Goal: Check status: Check status

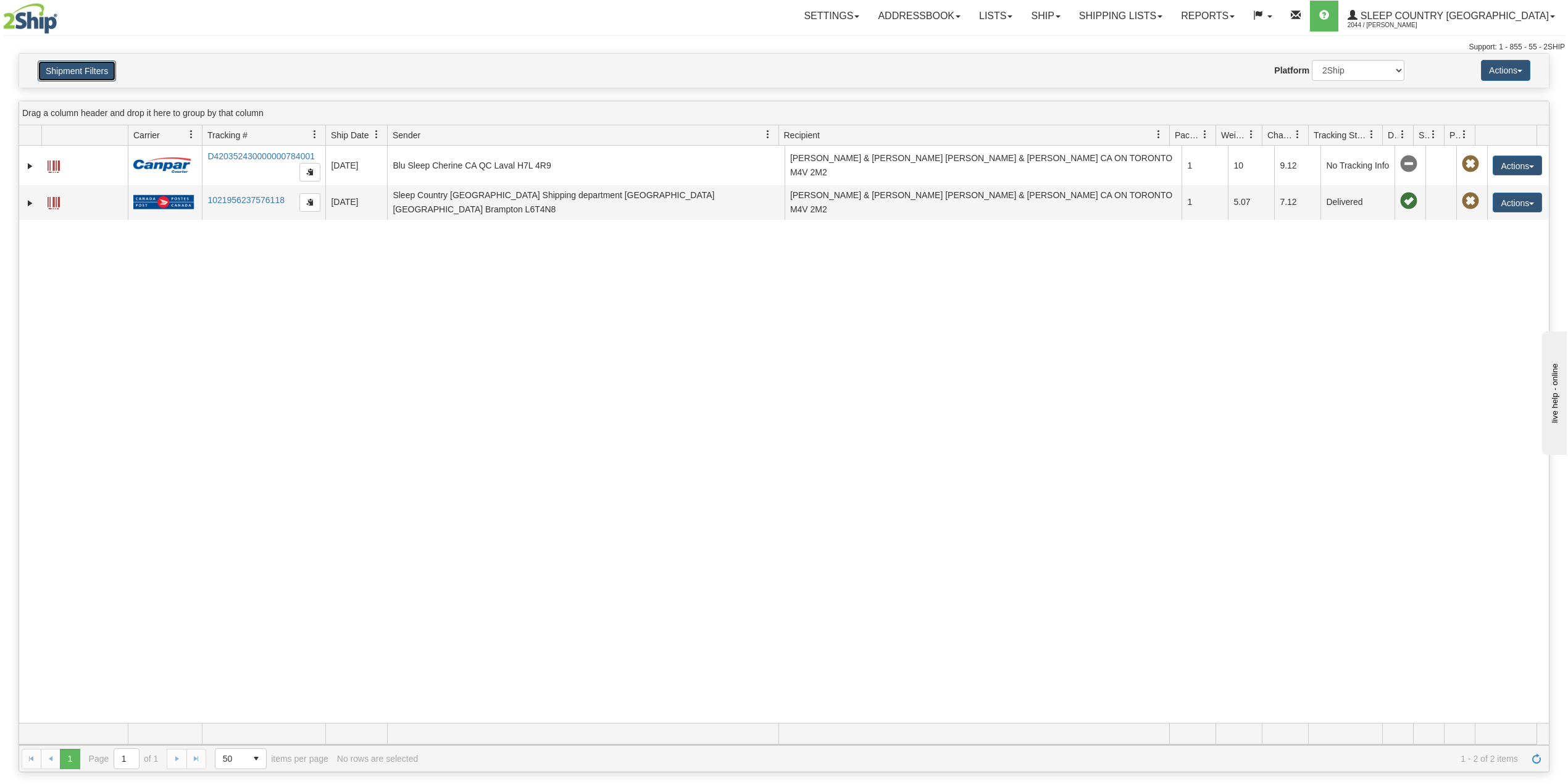
click at [58, 75] on button "Shipment Filters" at bounding box center [77, 70] width 79 height 21
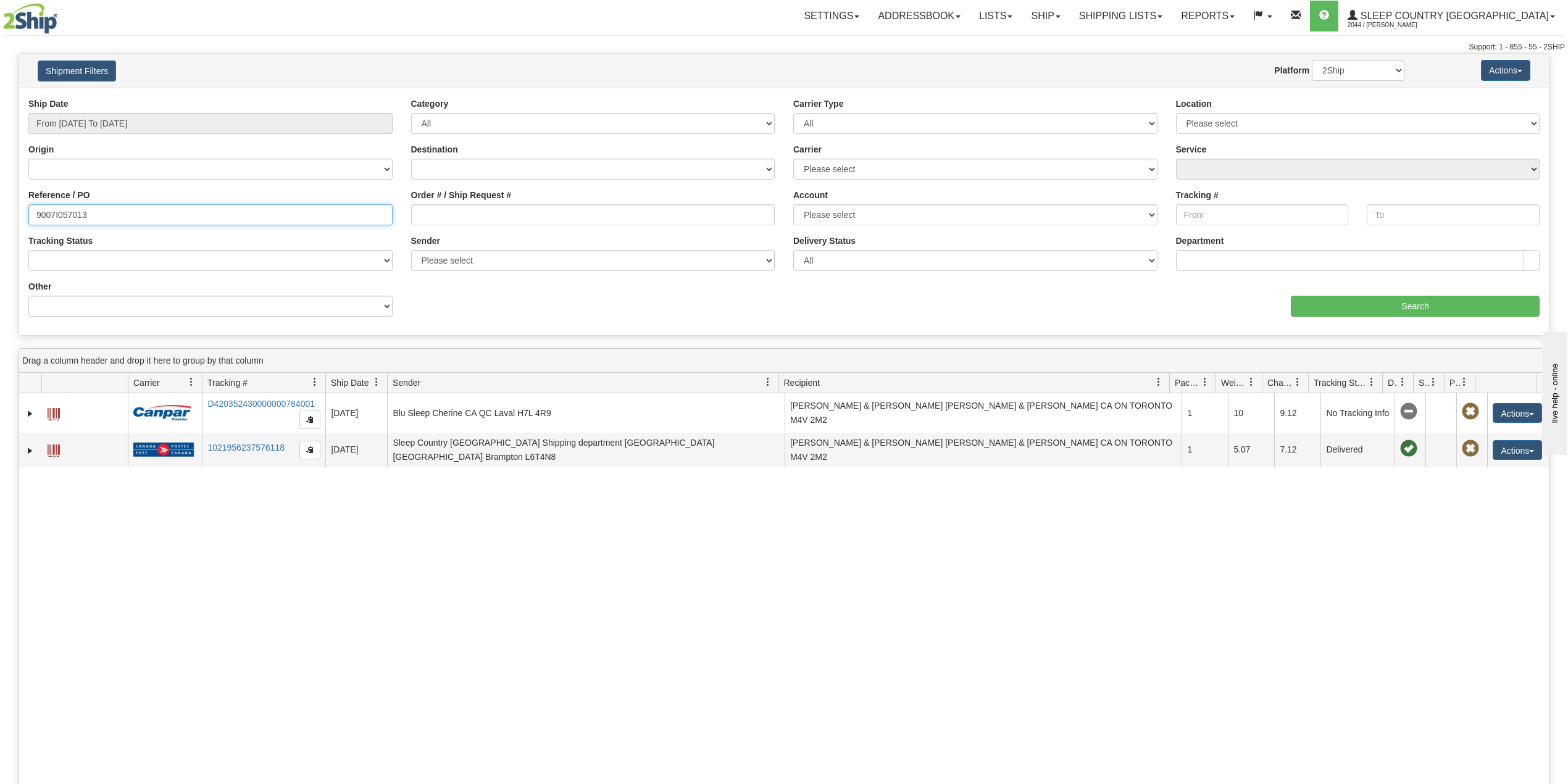
click at [70, 210] on input "9007I057013" at bounding box center [210, 215] width 364 height 21
click at [1022, 15] on link "Lists" at bounding box center [996, 16] width 52 height 31
click at [1069, 20] on link "Ship" at bounding box center [1046, 16] width 48 height 31
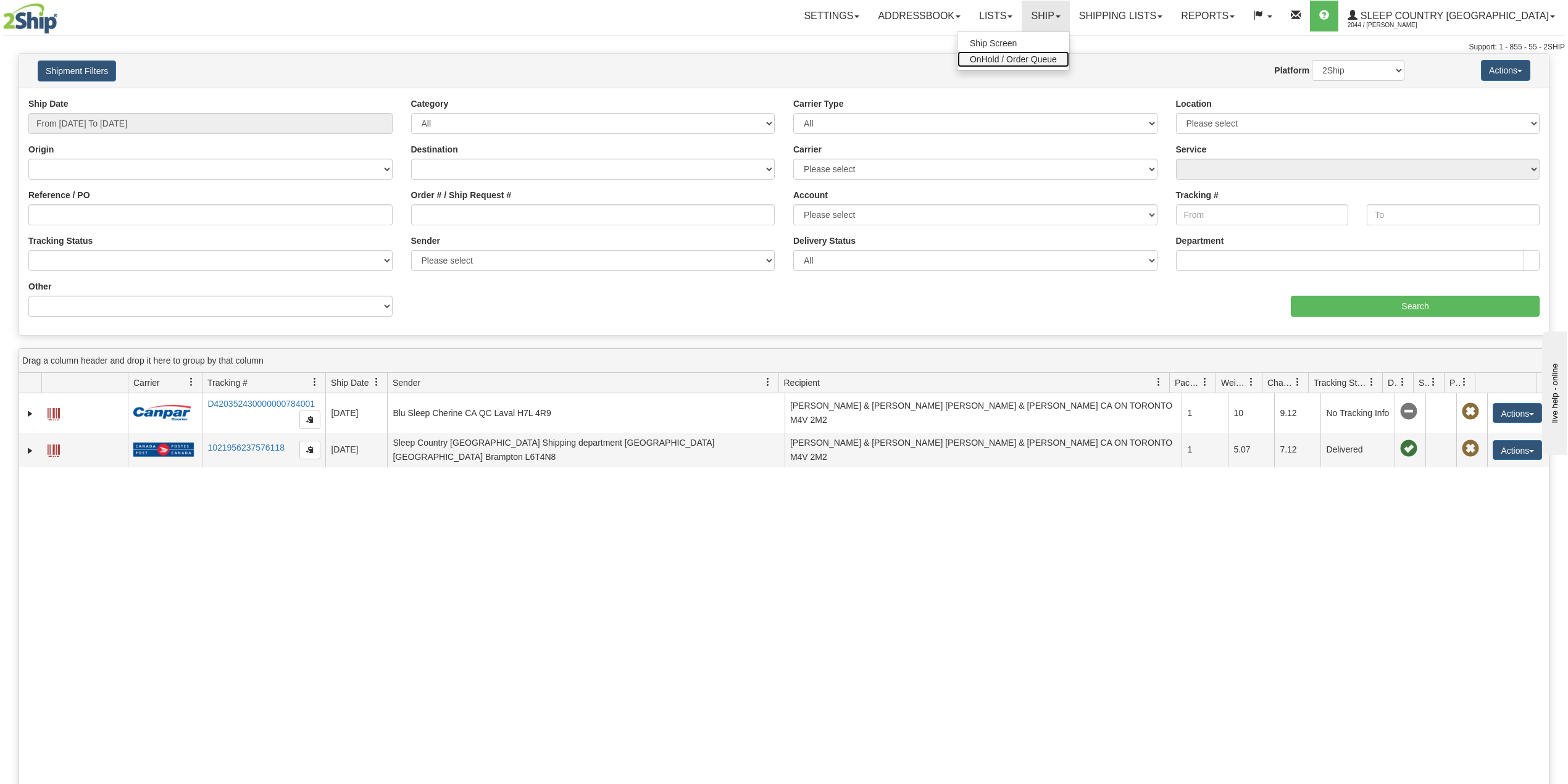
click at [1057, 60] on span "OnHold / Order Queue" at bounding box center [1014, 60] width 87 height 10
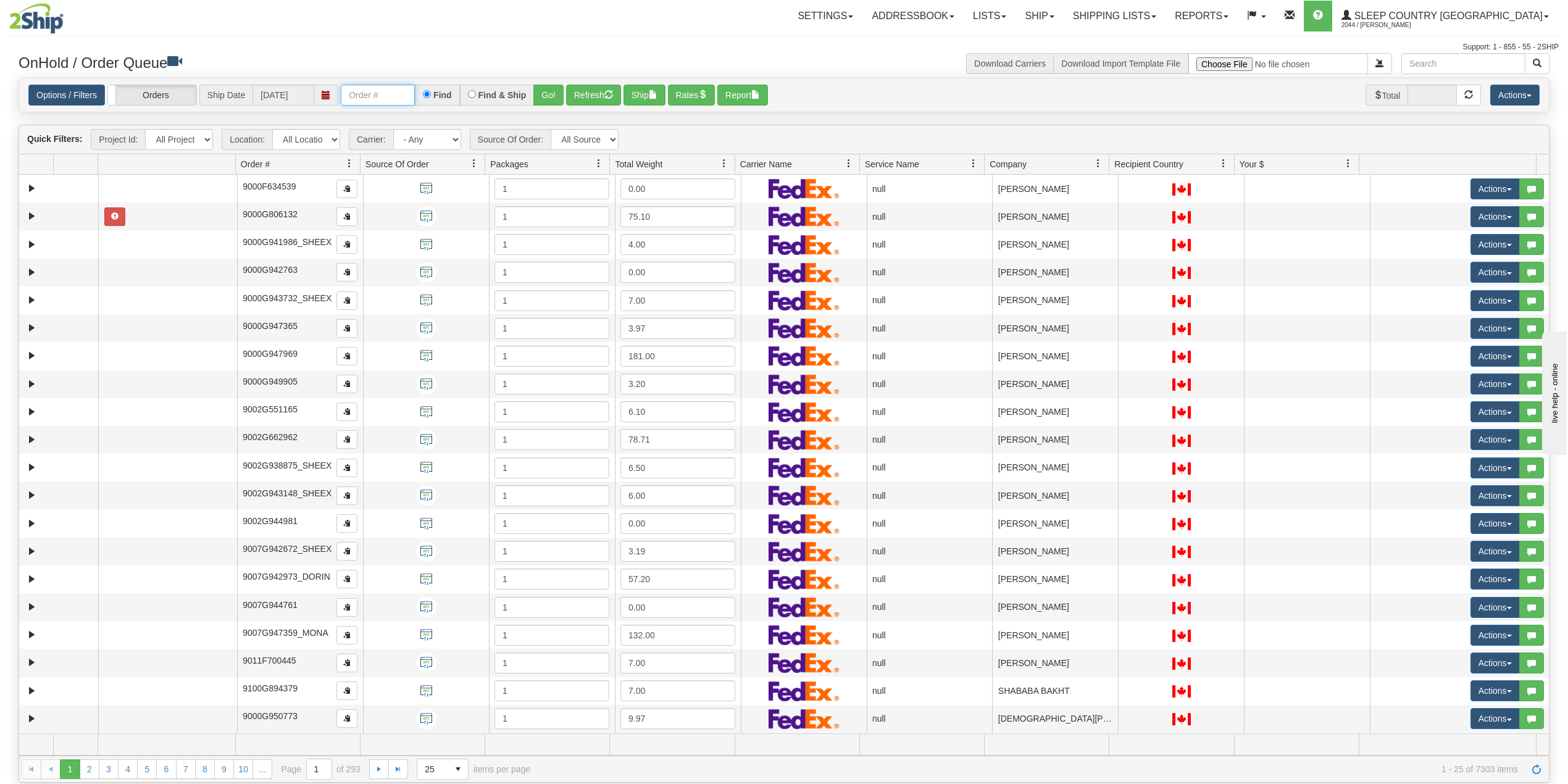
click at [398, 97] on input "text" at bounding box center [377, 95] width 74 height 21
paste input "1054466"
click at [548, 91] on button "Go!" at bounding box center [548, 95] width 30 height 21
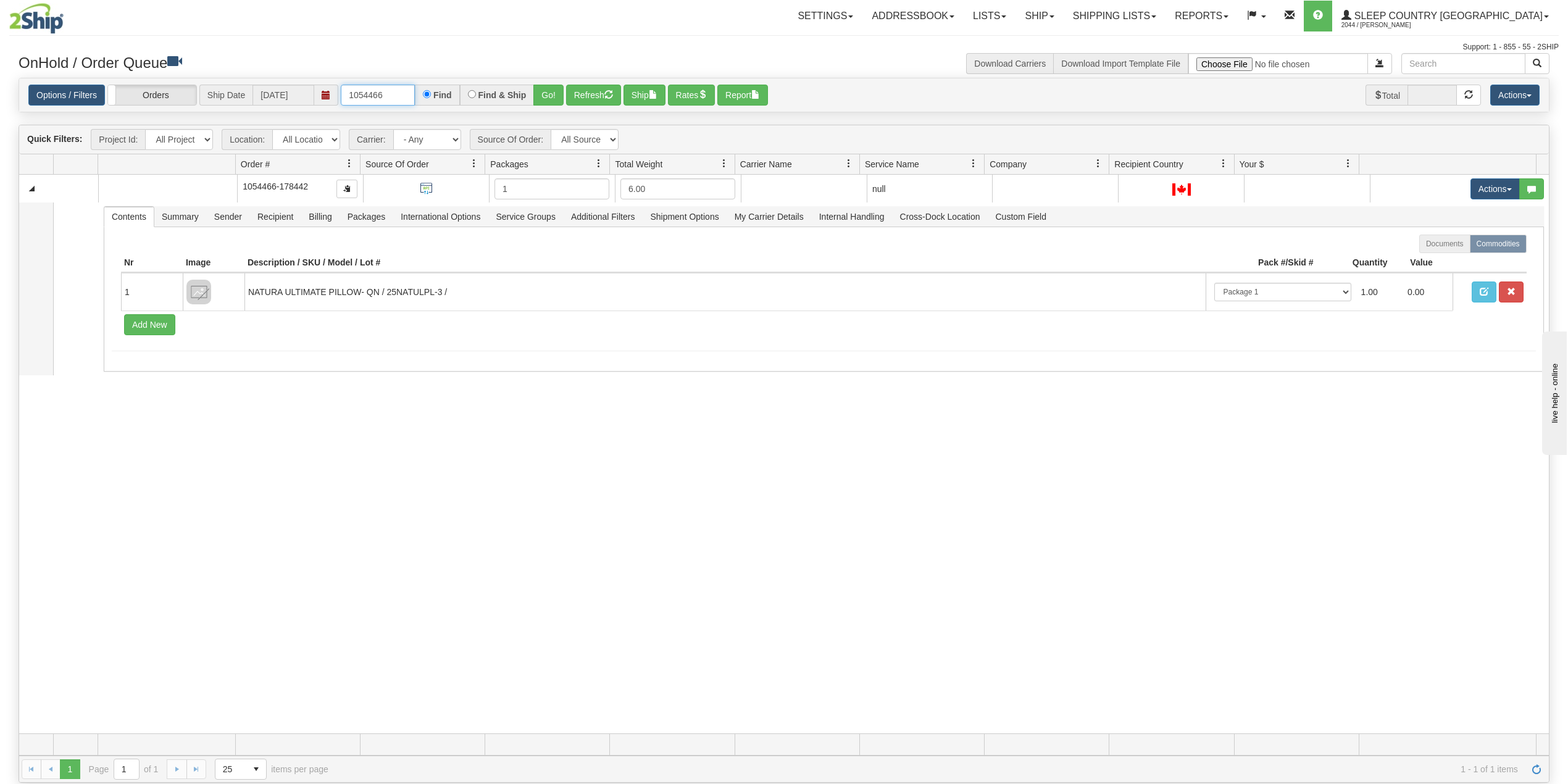
click at [376, 90] on input "1054466" at bounding box center [377, 95] width 74 height 21
click at [369, 102] on input "1054466" at bounding box center [377, 95] width 74 height 21
paste input "9000I050014"
type input "9000I050014"
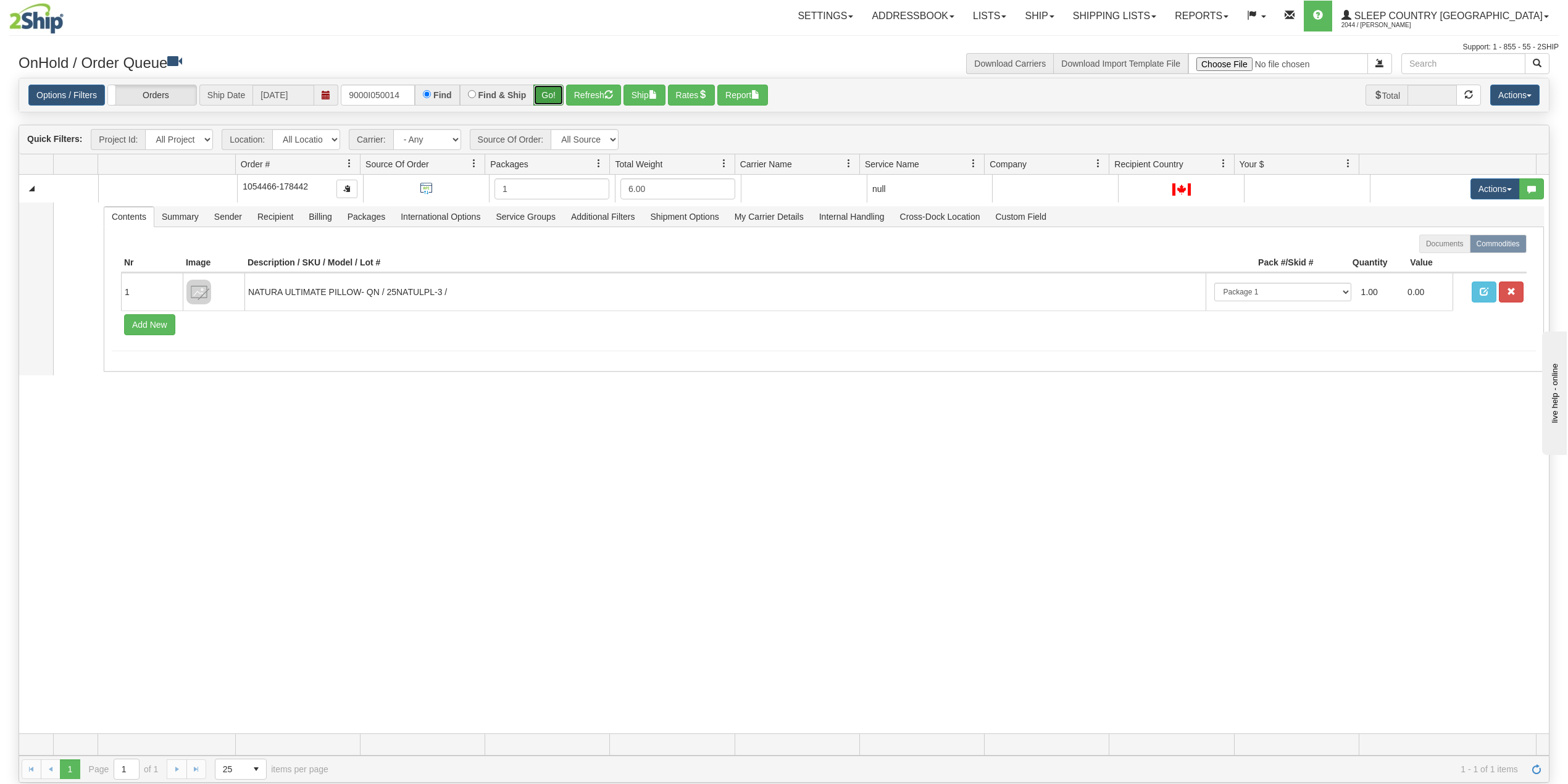
click at [557, 95] on button "Go!" at bounding box center [548, 95] width 30 height 21
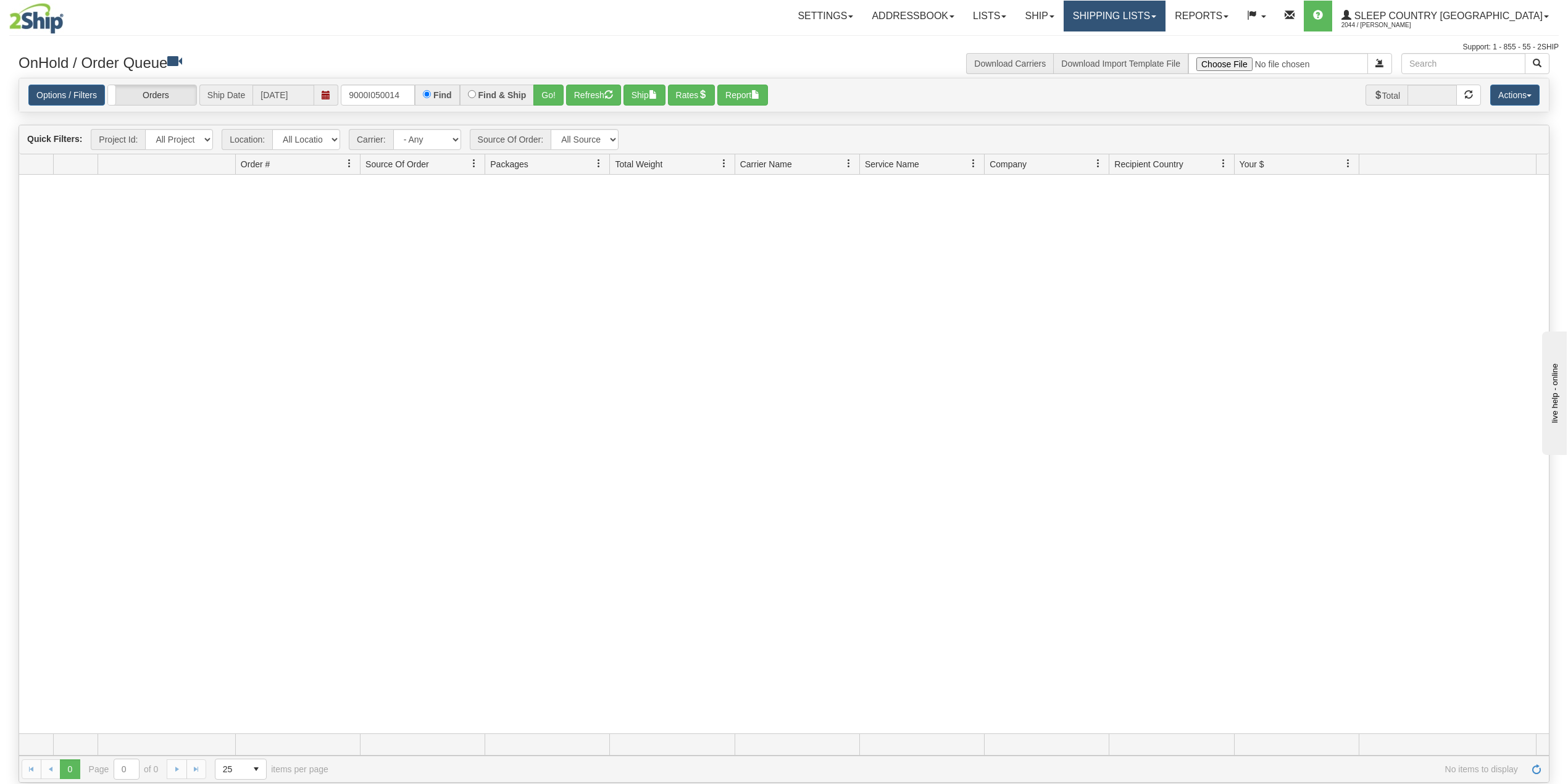
click at [1166, 6] on link "Shipping lists" at bounding box center [1115, 16] width 102 height 31
click at [1153, 57] on span "Search Shipment History" at bounding box center [1105, 60] width 96 height 10
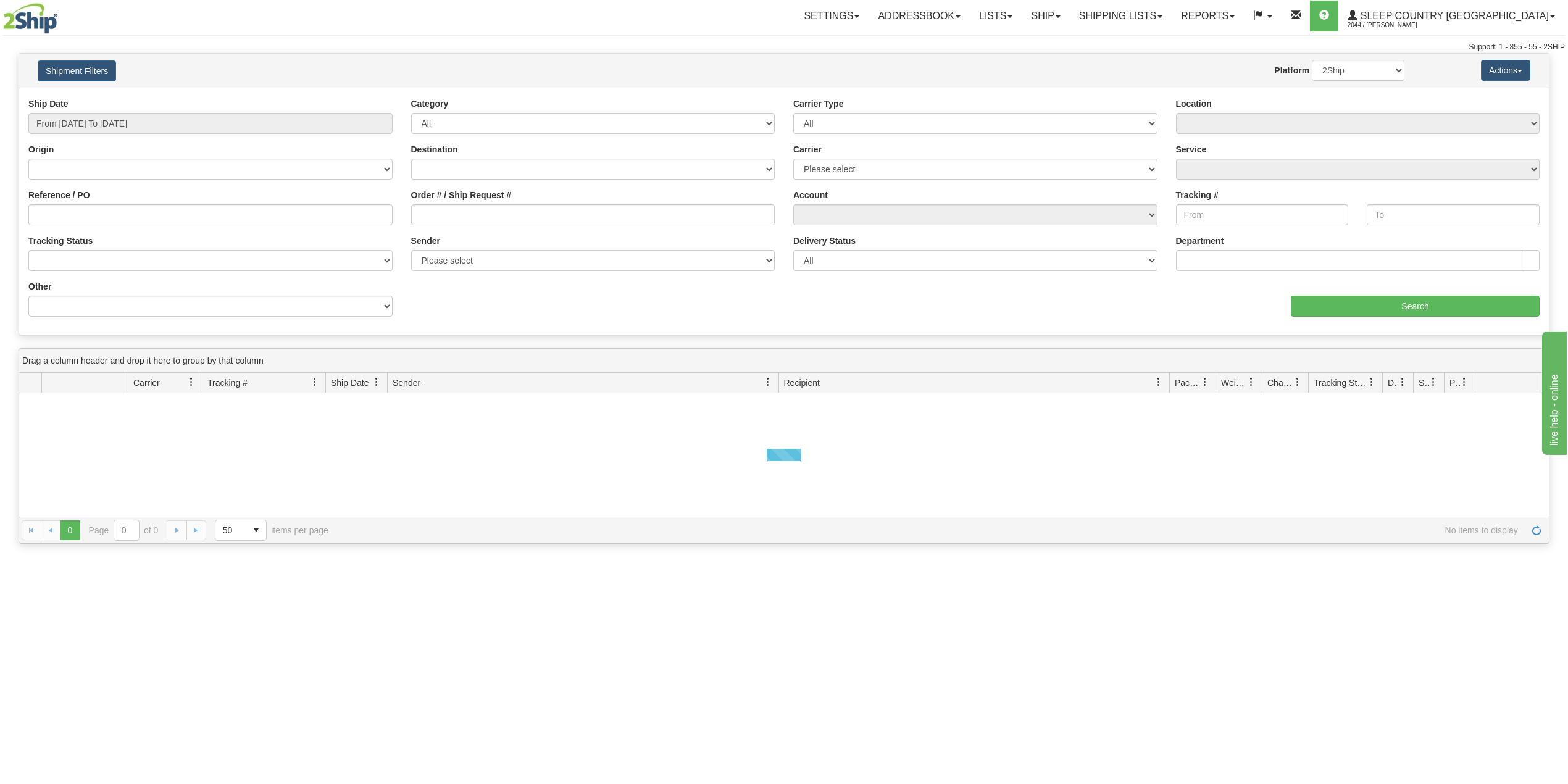
click at [175, 107] on div "Ship Date From [DATE] To [DATE]" at bounding box center [210, 115] width 364 height 36
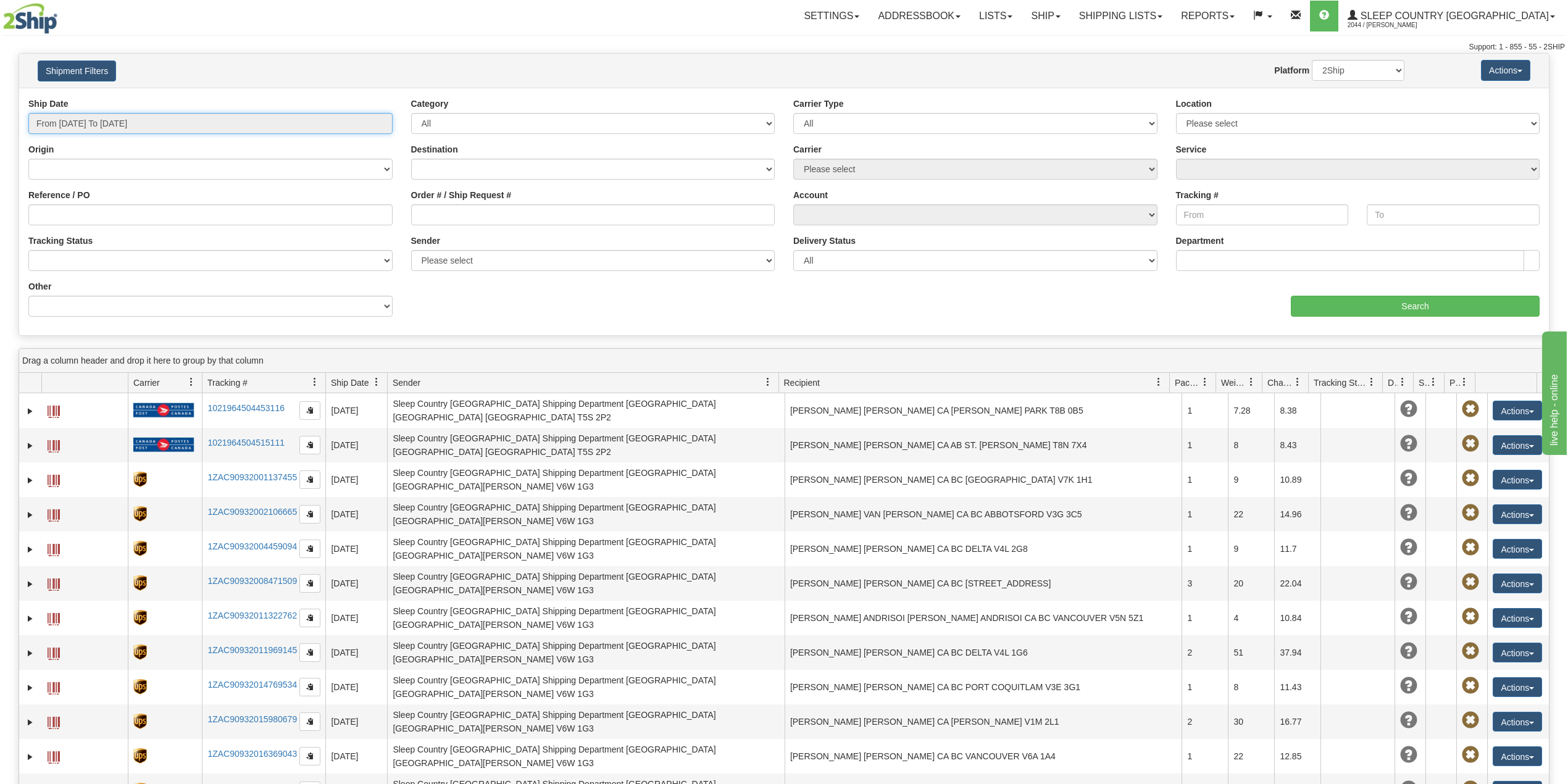
click at [132, 121] on input "From [DATE] To [DATE]" at bounding box center [210, 123] width 364 height 21
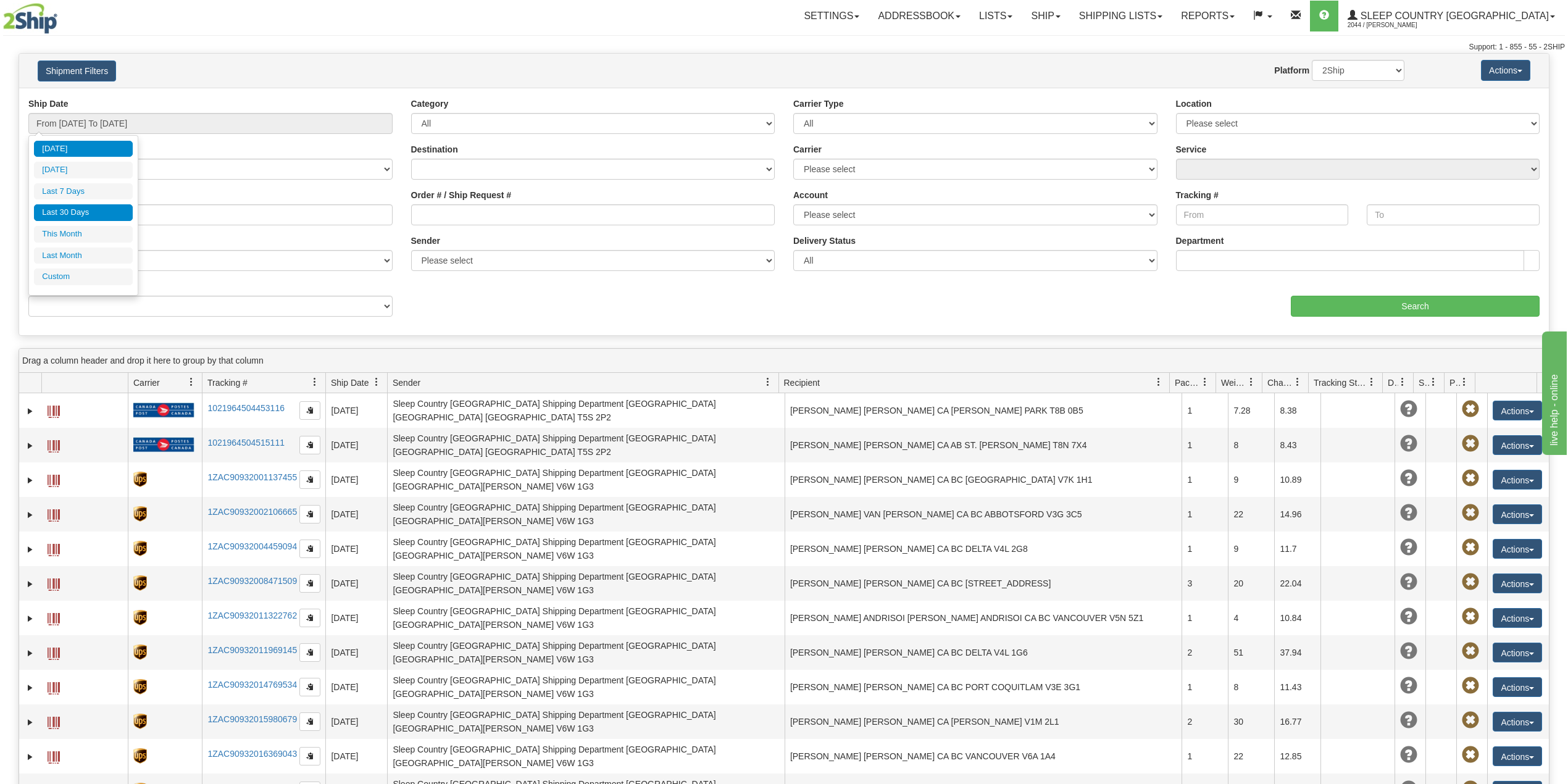
click at [74, 215] on li "Last 30 Days" at bounding box center [84, 213] width 99 height 17
type input "From 08/12/2025 To 09/10/2025"
click at [74, 215] on input "Reference / PO" at bounding box center [210, 215] width 364 height 21
paste input "9000I050014"
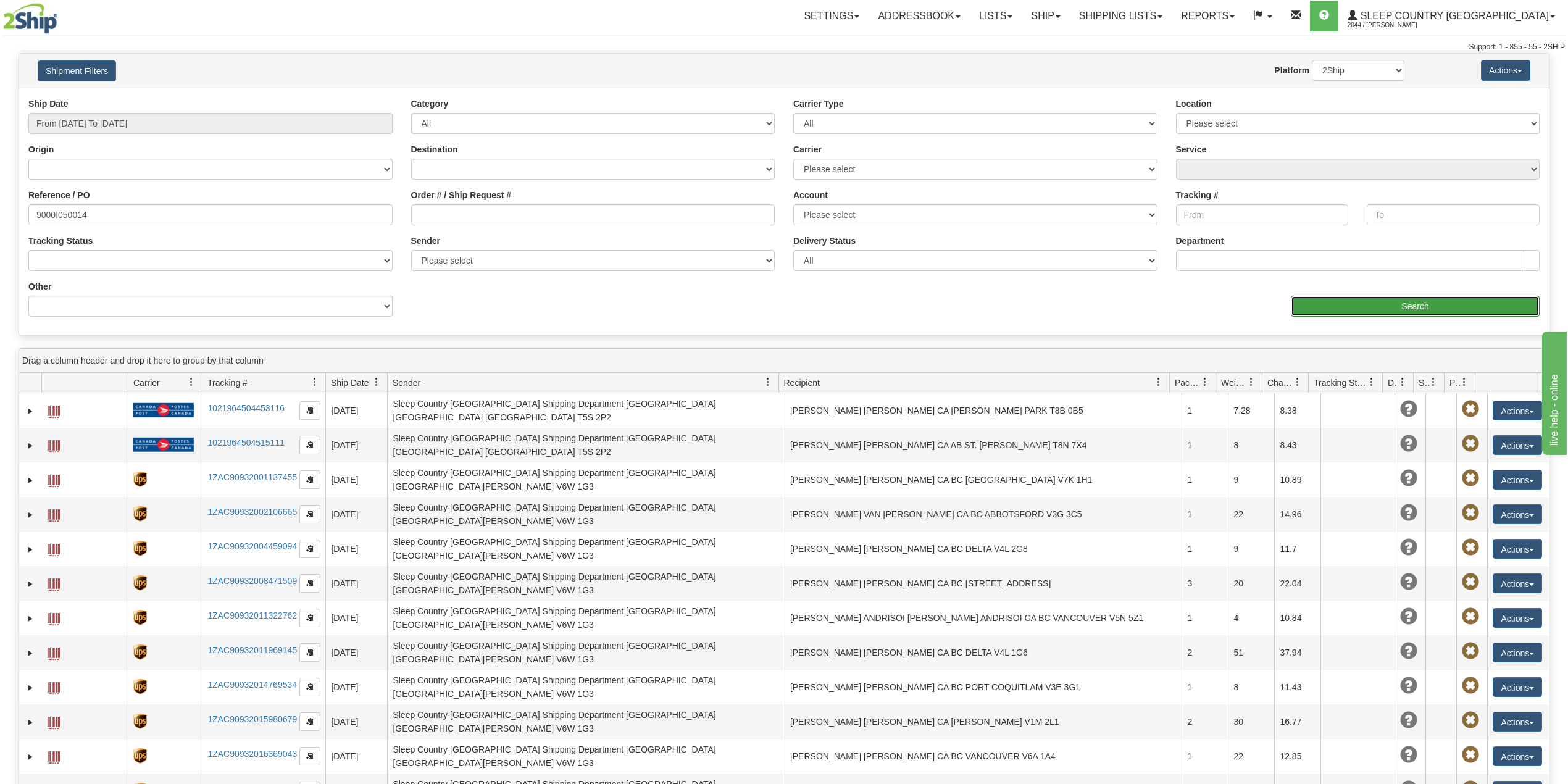
click at [1369, 310] on input "Search" at bounding box center [1415, 306] width 249 height 21
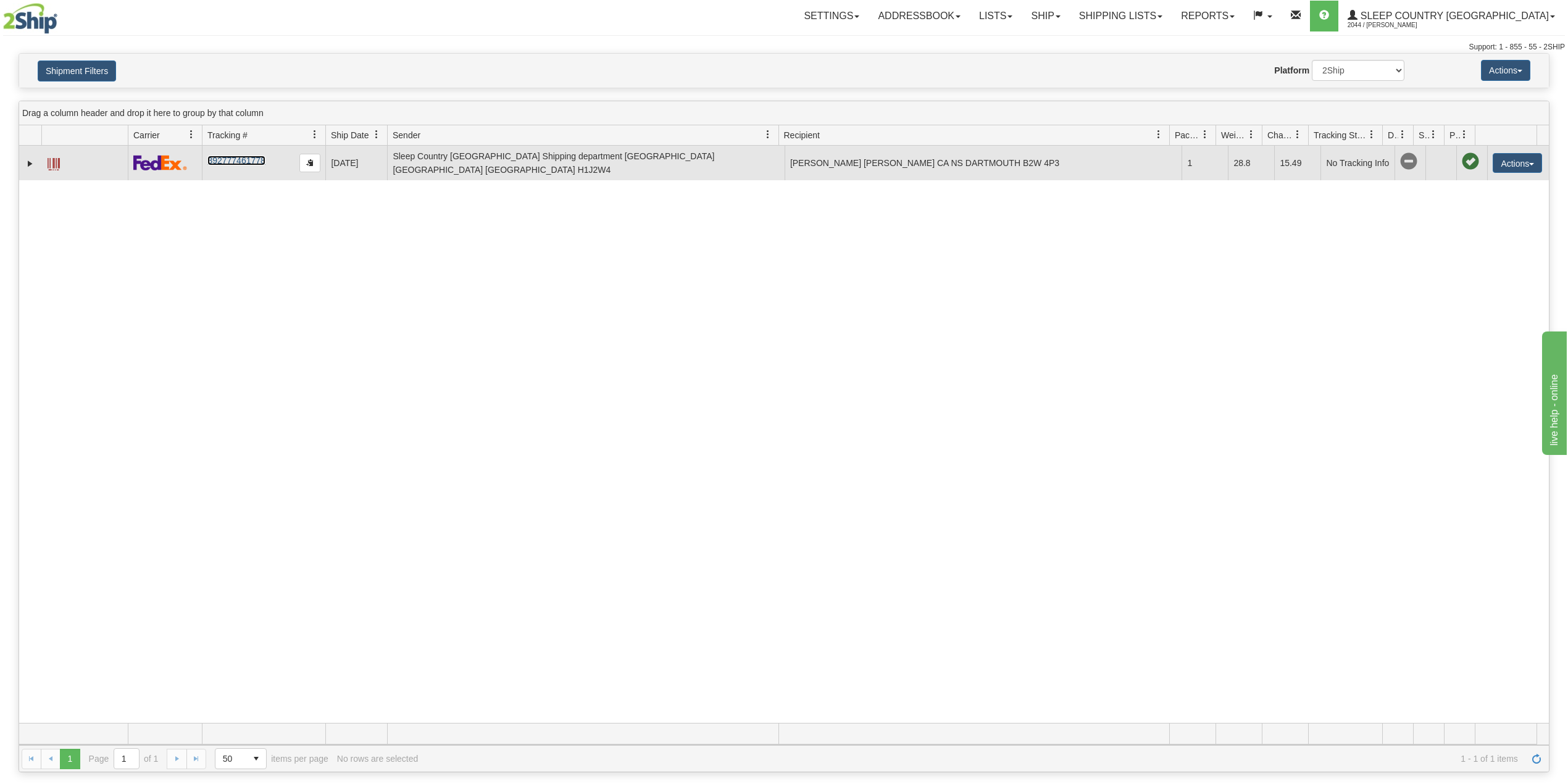
click at [256, 161] on link "392777461778" at bounding box center [236, 161] width 57 height 10
click at [240, 164] on link "392777461778" at bounding box center [236, 161] width 57 height 10
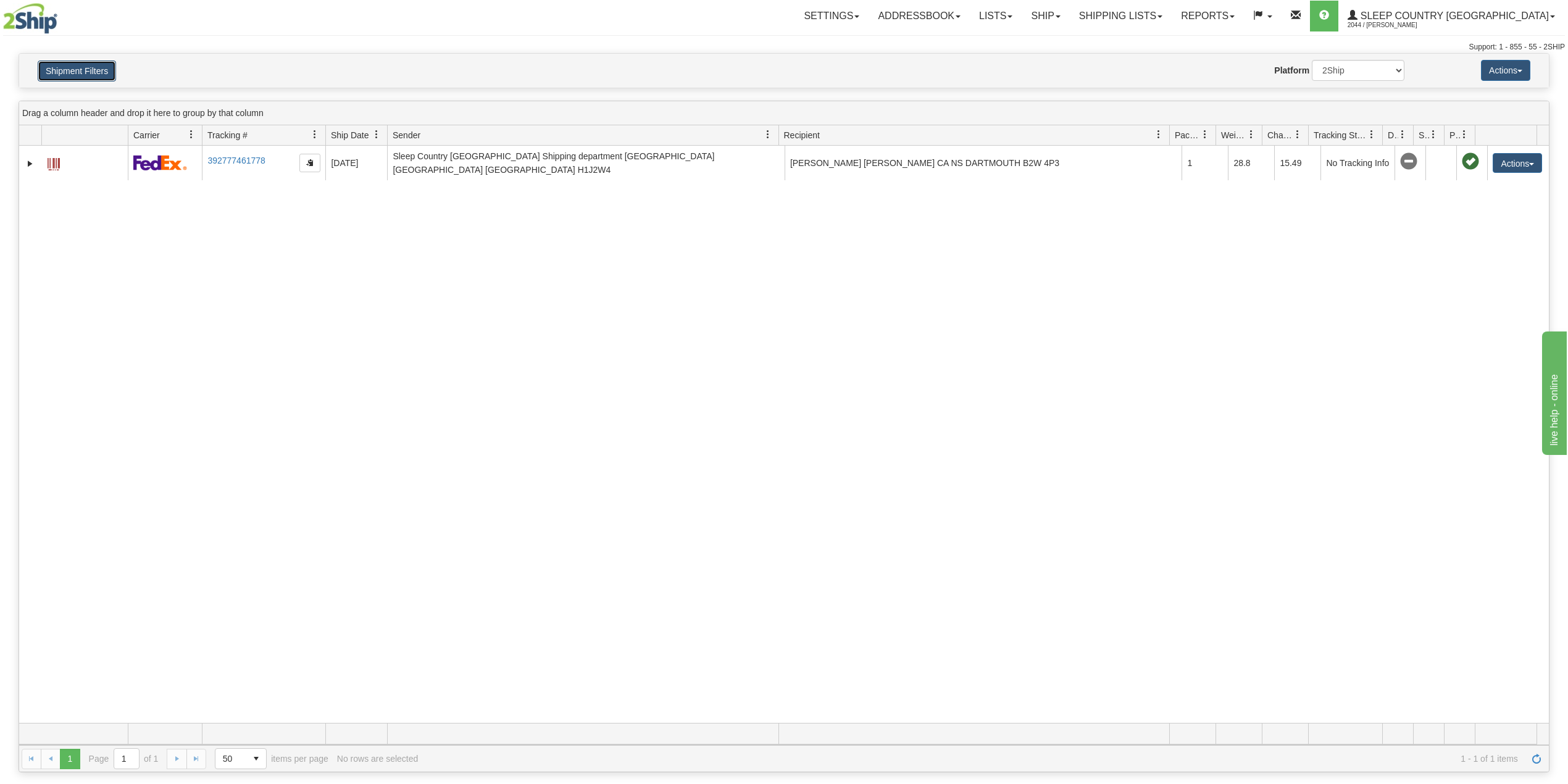
click at [104, 70] on button "Shipment Filters" at bounding box center [77, 70] width 79 height 21
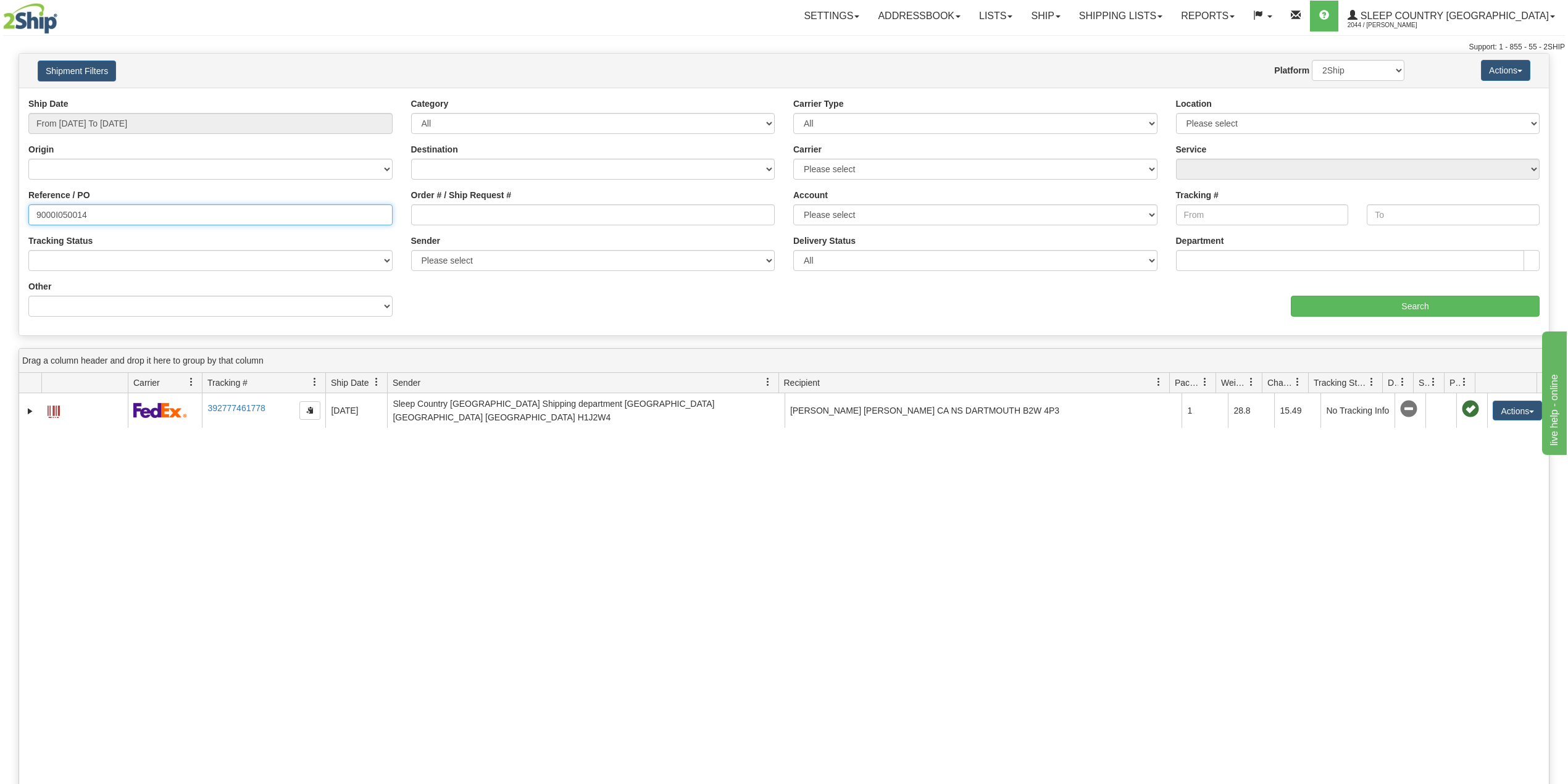
click at [65, 216] on input "9000I050014" at bounding box center [210, 215] width 364 height 21
click at [67, 210] on input "9000I050014" at bounding box center [210, 215] width 364 height 21
paste input "9002I024730"
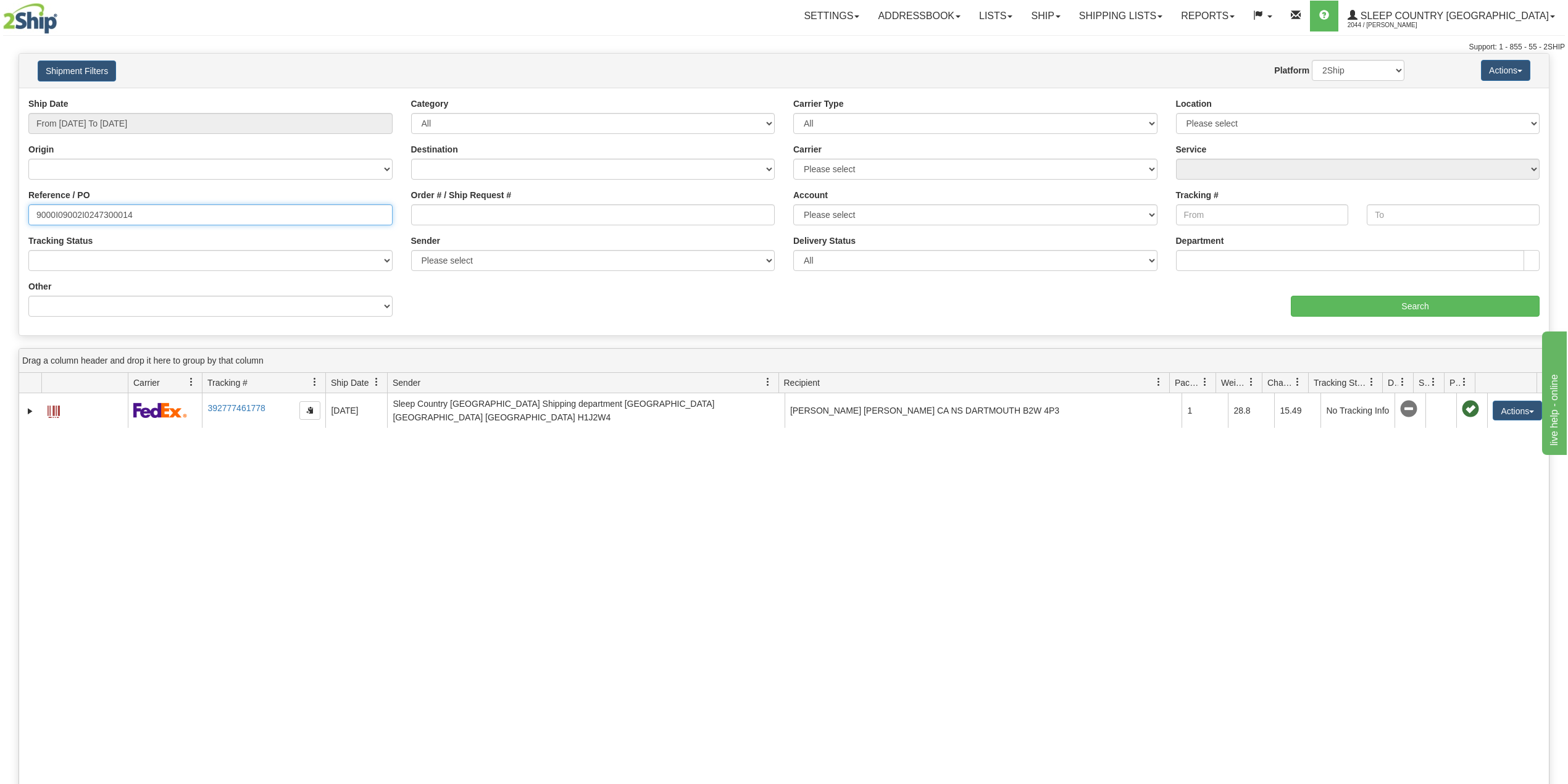
click at [70, 211] on input "9000I09002I0247300014" at bounding box center [210, 215] width 364 height 21
paste input "2I024730"
type input "9002I024730"
click at [1430, 302] on input "Search" at bounding box center [1415, 306] width 249 height 21
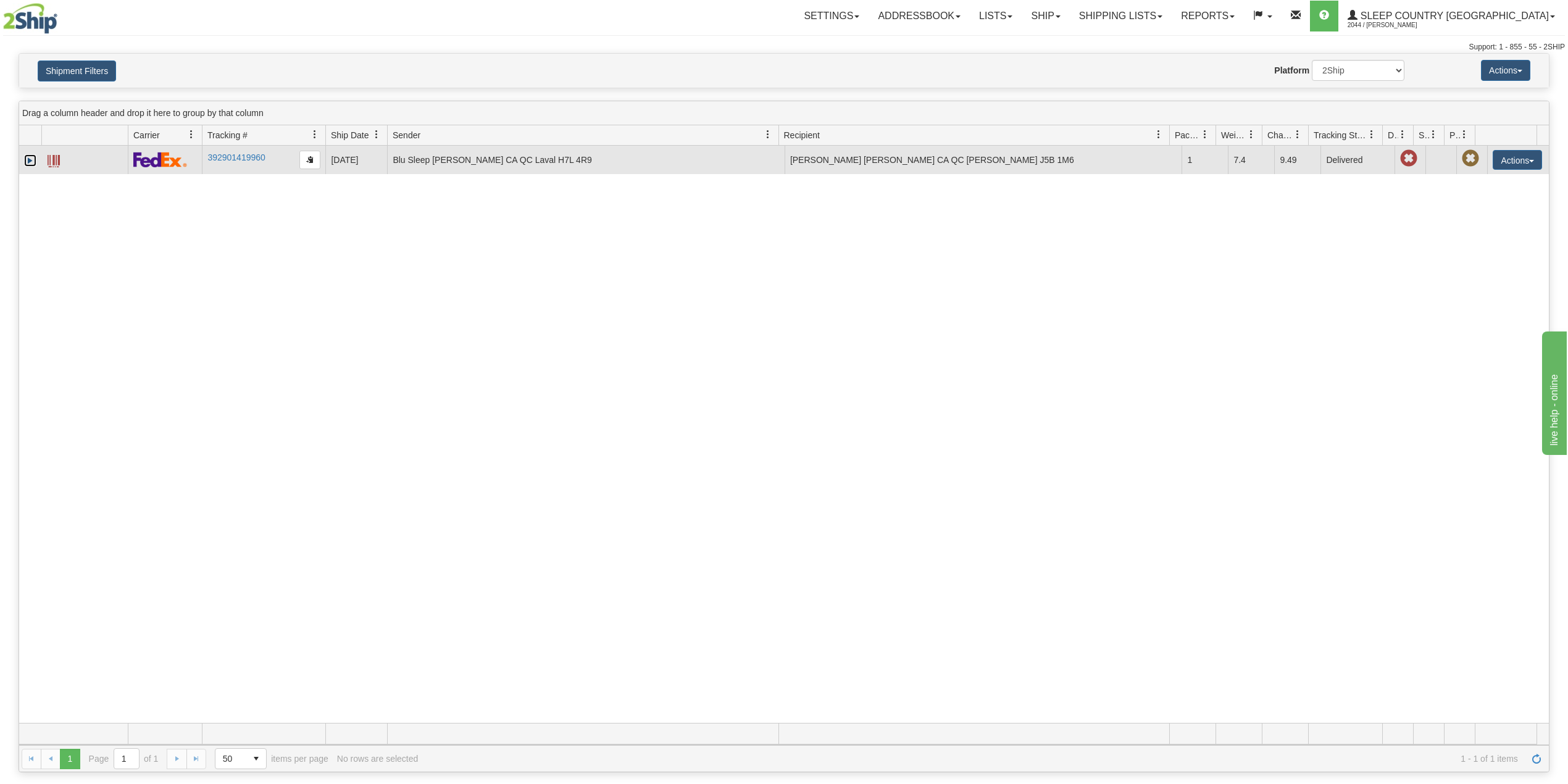
click at [29, 162] on link "Expand" at bounding box center [30, 160] width 13 height 13
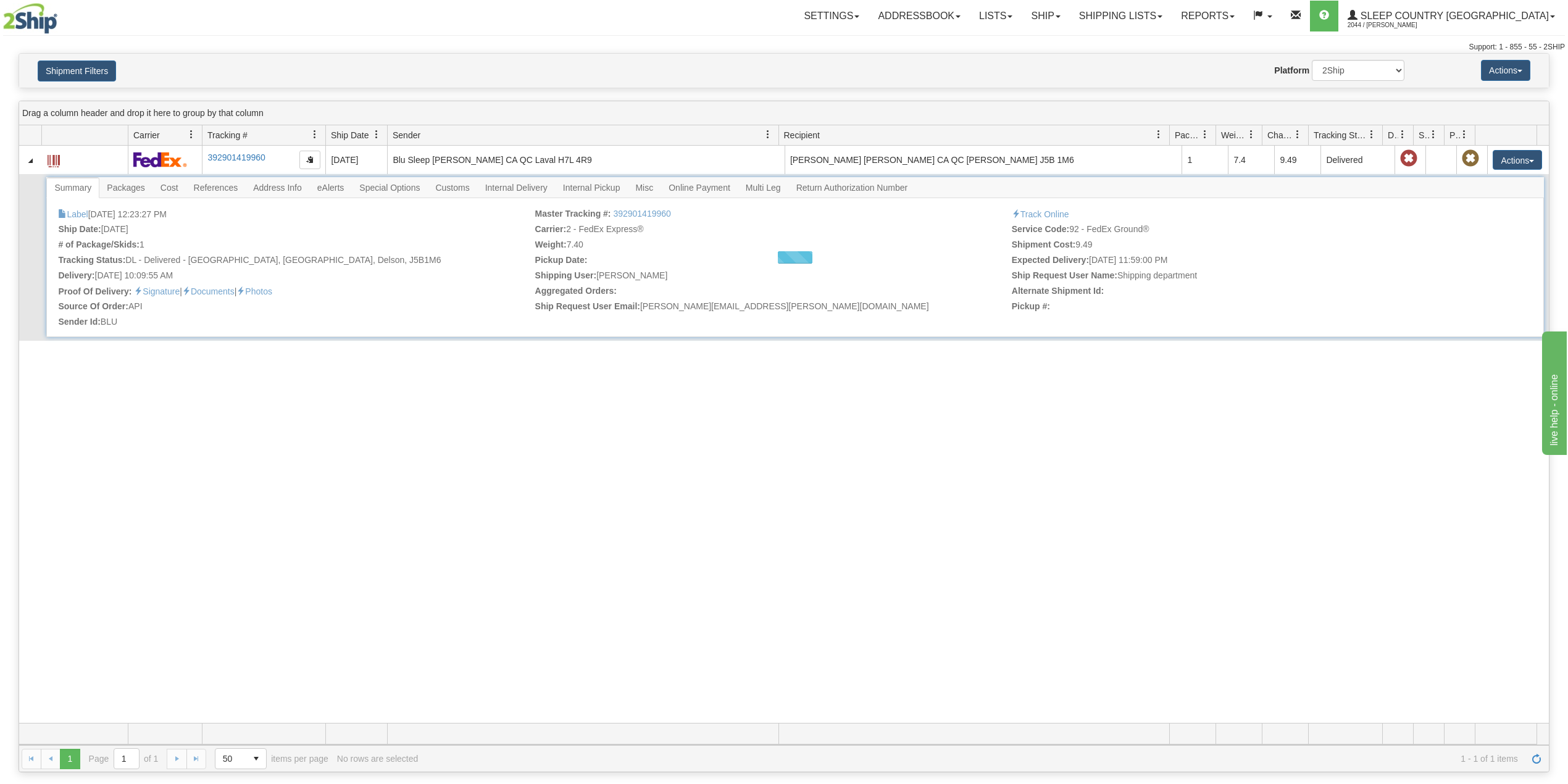
click at [465, 189] on div at bounding box center [795, 257] width 1498 height 160
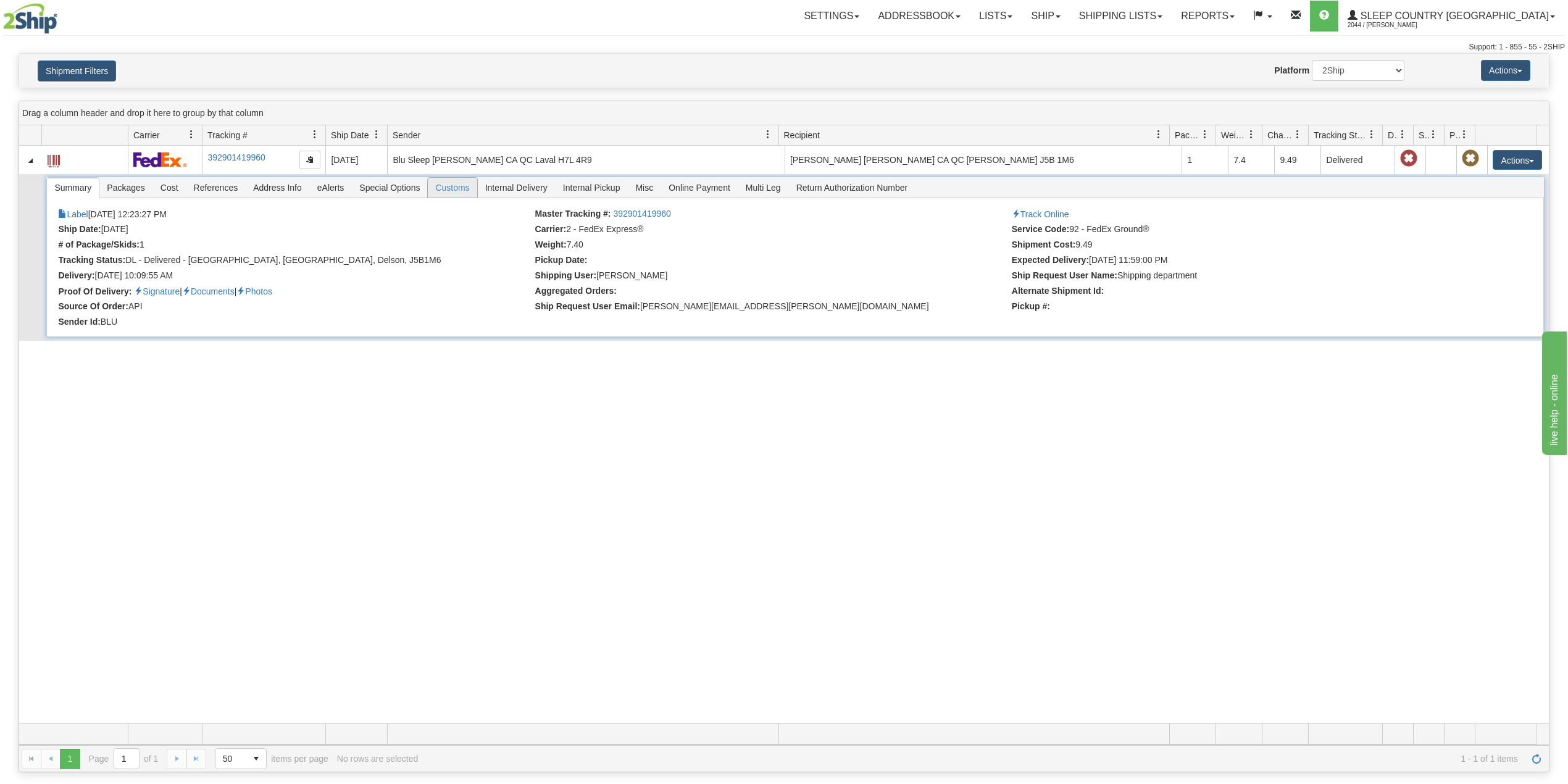
click at [463, 189] on span "Customs" at bounding box center [452, 188] width 49 height 20
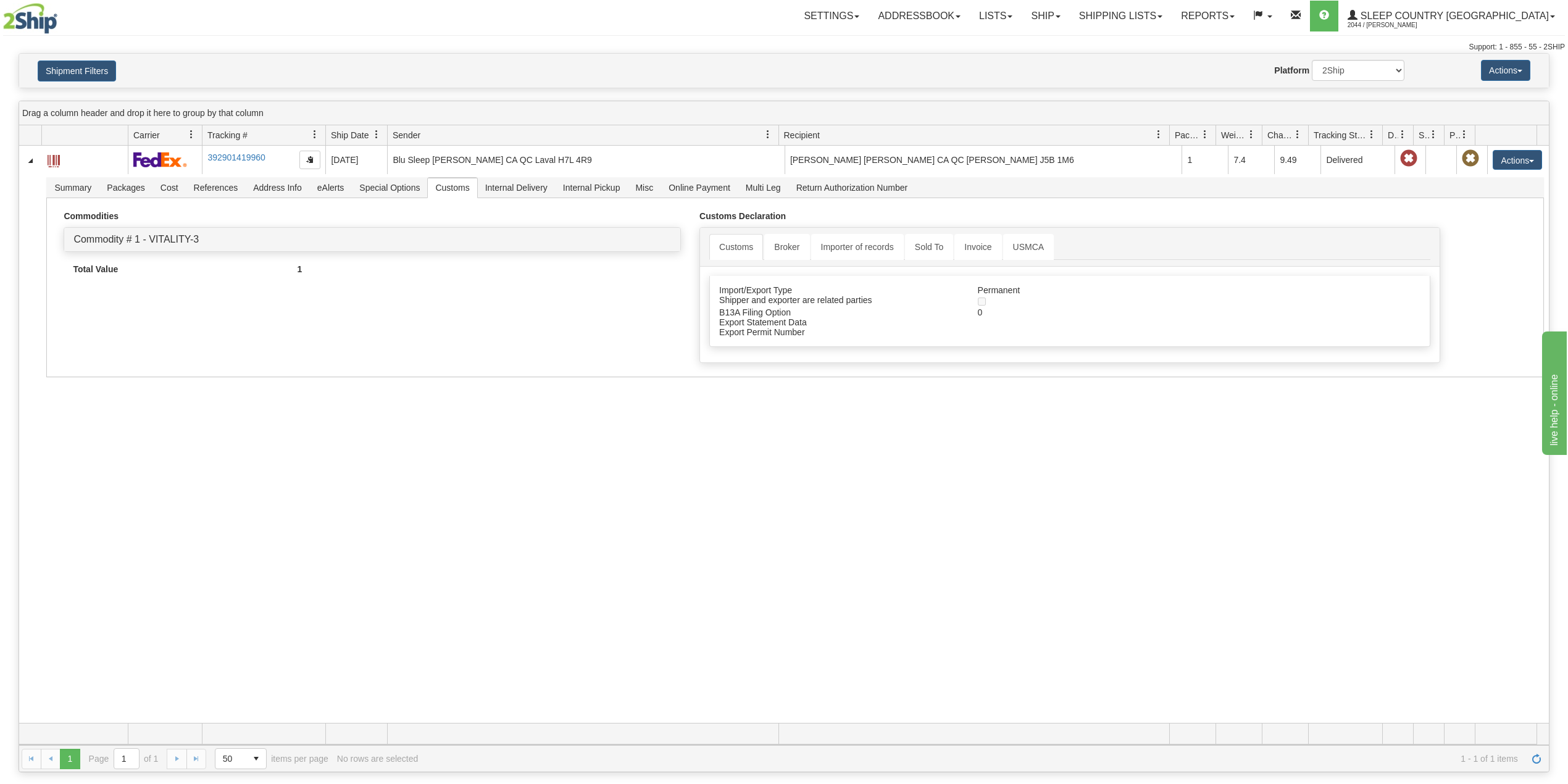
click at [344, 473] on div "31551043 2044 392901419960 09/05/2025 09/05/2025 12:23:27 PM Blu Sleep Dina CA …" at bounding box center [784, 434] width 1530 height 578
click at [1069, 10] on link "Ship" at bounding box center [1046, 16] width 48 height 31
click at [1057, 57] on span "OnHold / Order Queue" at bounding box center [1014, 60] width 87 height 10
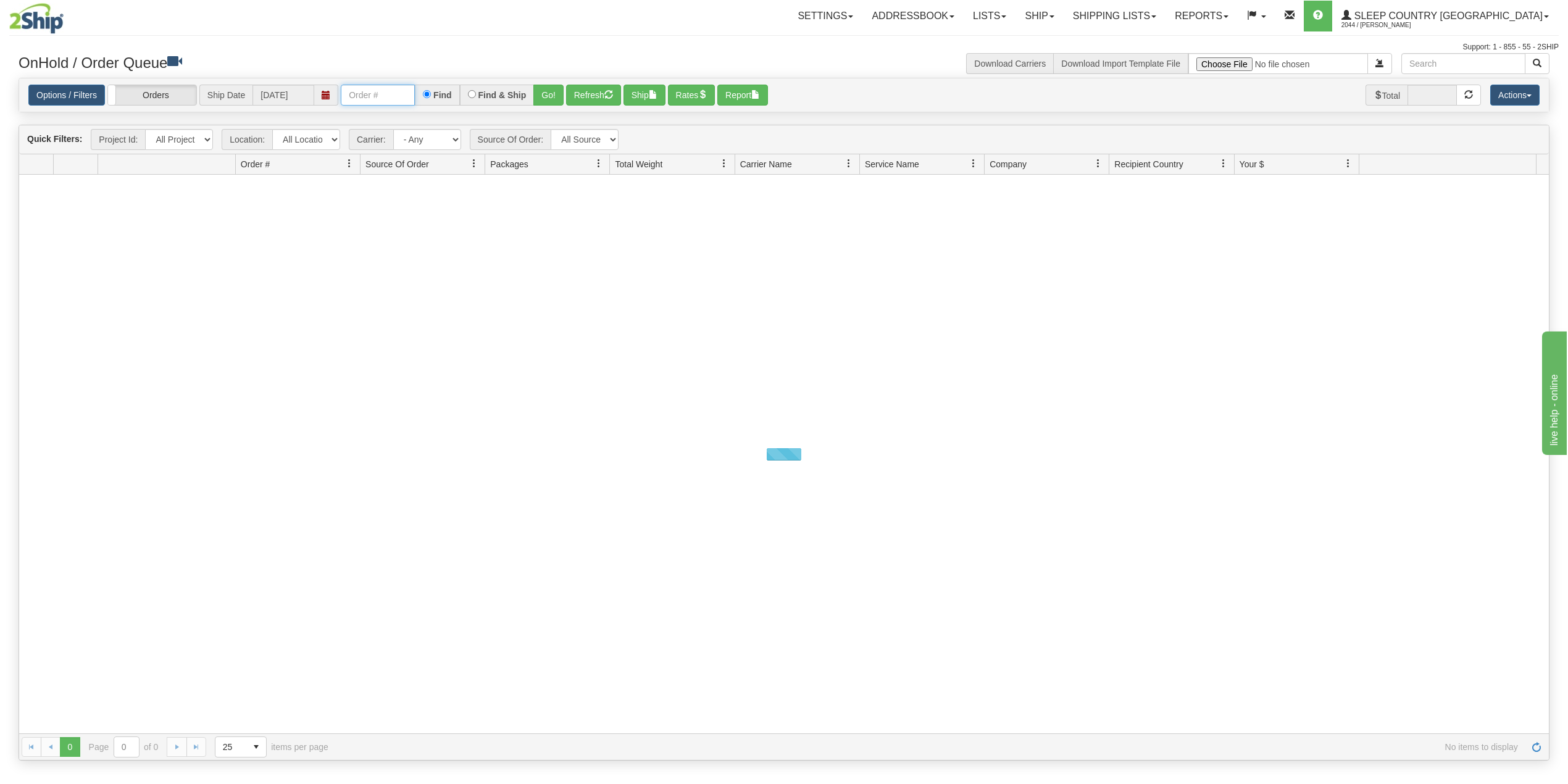
click at [383, 102] on input "text" at bounding box center [377, 95] width 74 height 21
paste input "9002I024730"
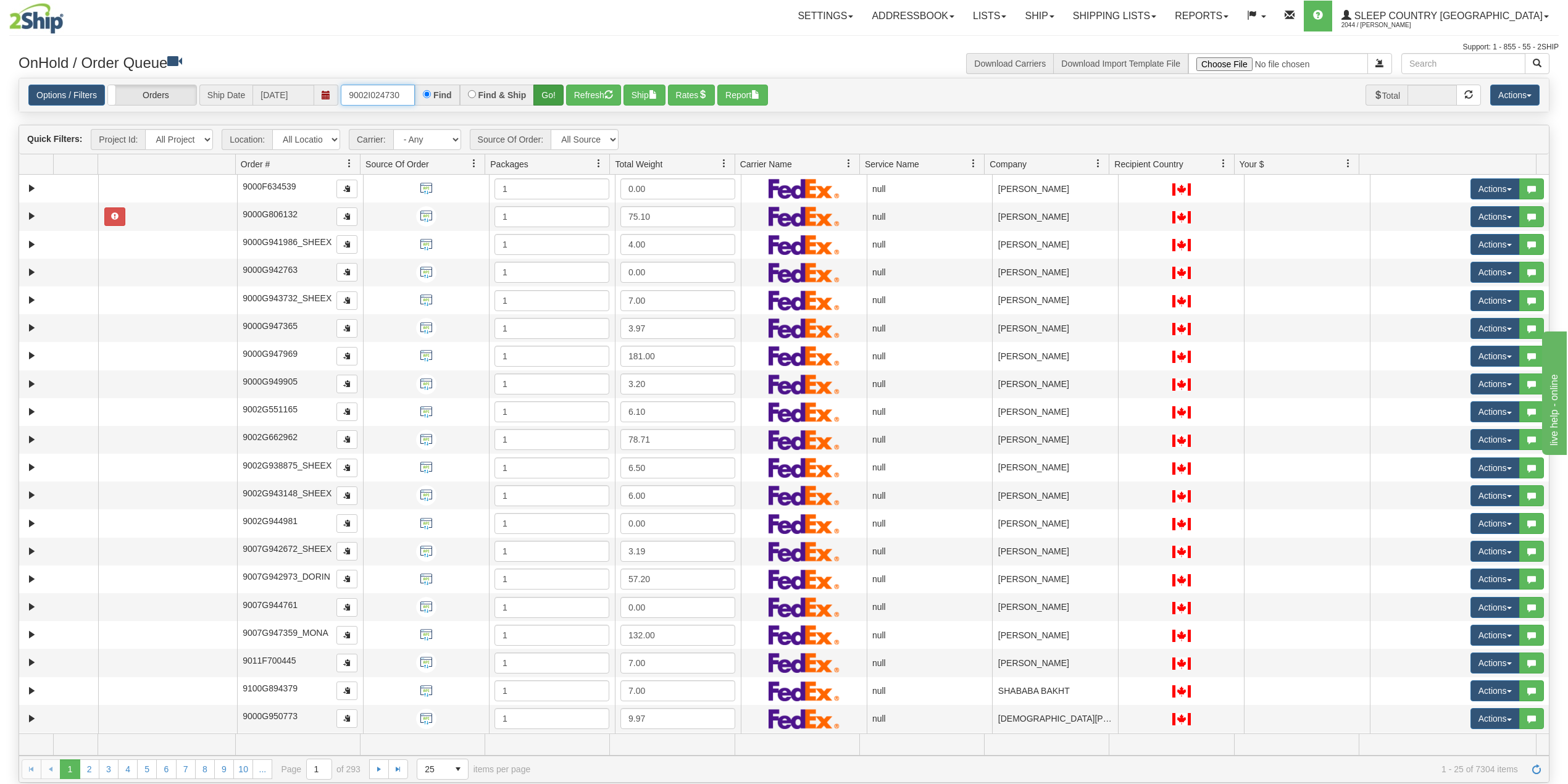
type input "9002I024730"
click at [549, 92] on button "Go!" at bounding box center [548, 95] width 30 height 21
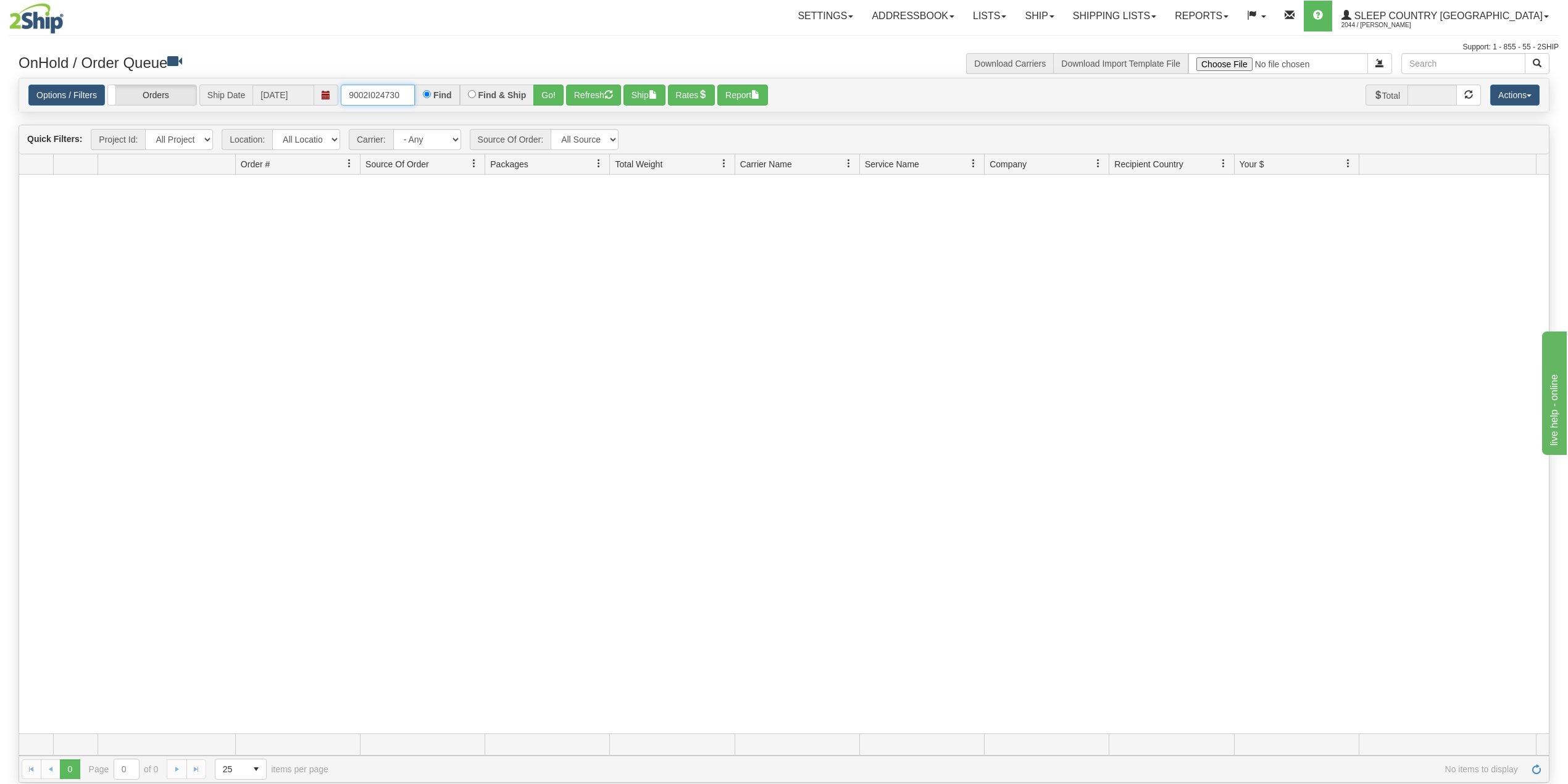
click at [387, 95] on input "9002I024730" at bounding box center [377, 95] width 74 height 21
click at [390, 95] on input "9002I024730" at bounding box center [377, 95] width 74 height 21
click at [1166, 20] on link "Shipping lists" at bounding box center [1115, 16] width 102 height 31
click at [1153, 63] on span "Search Shipment History" at bounding box center [1105, 60] width 96 height 10
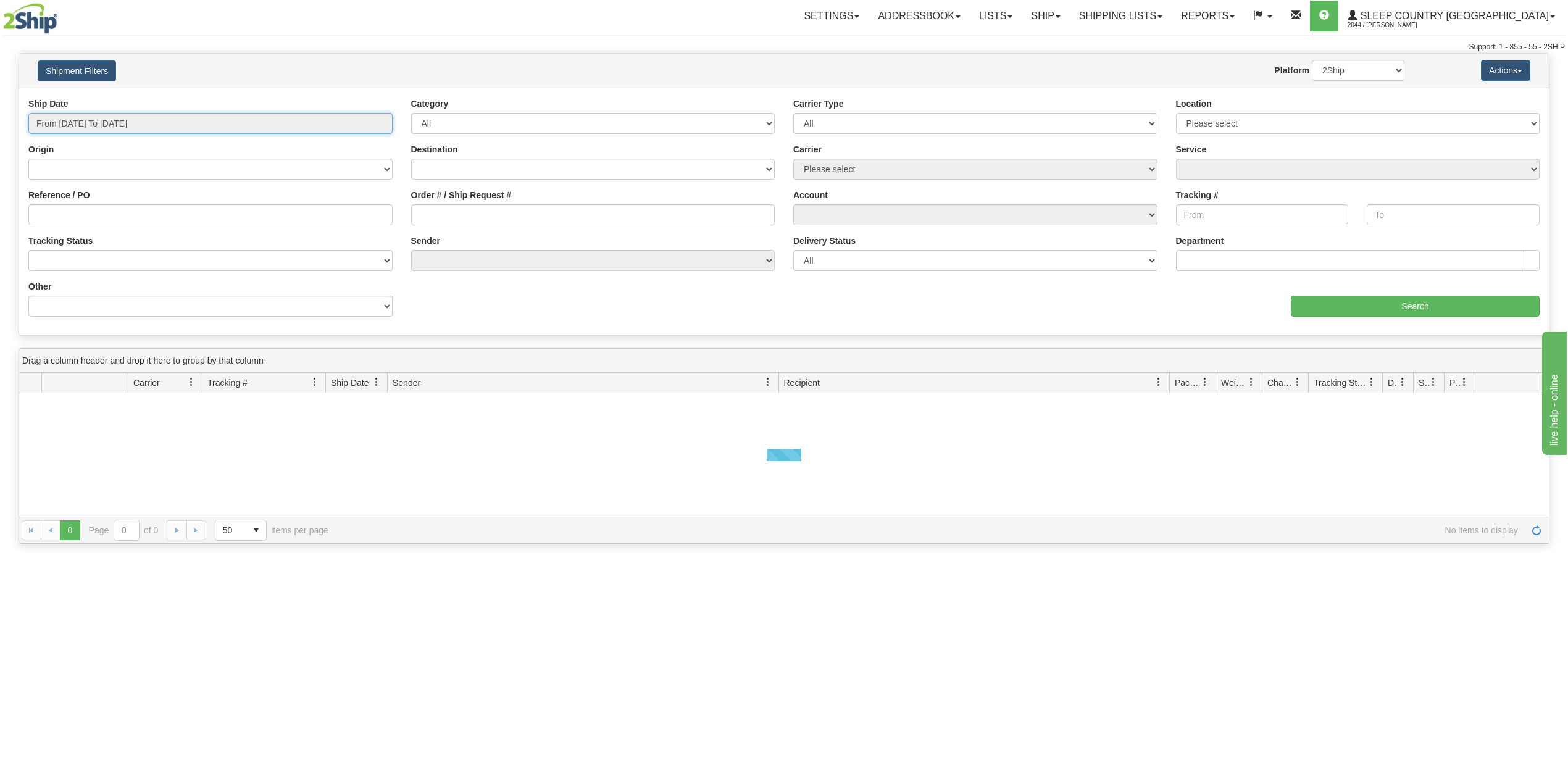
click at [100, 126] on input "From [DATE] To [DATE]" at bounding box center [210, 123] width 364 height 21
click at [84, 214] on li "Last 30 Days" at bounding box center [84, 213] width 99 height 17
type input "From [DATE] To [DATE]"
click at [86, 215] on input "Reference / PO" at bounding box center [210, 215] width 364 height 21
paste input "9002I024730"
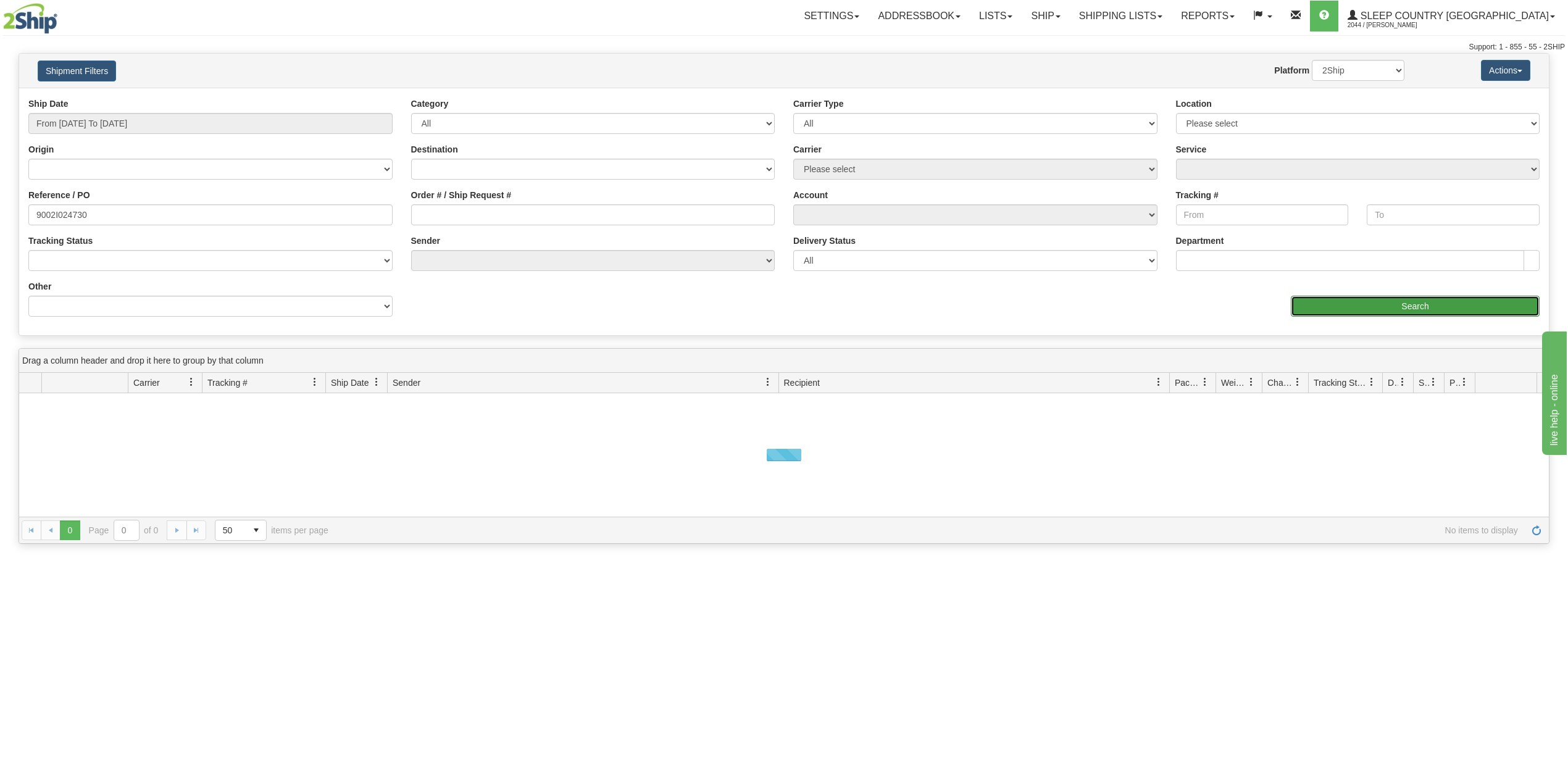
click at [1345, 314] on input "Search" at bounding box center [1415, 306] width 249 height 21
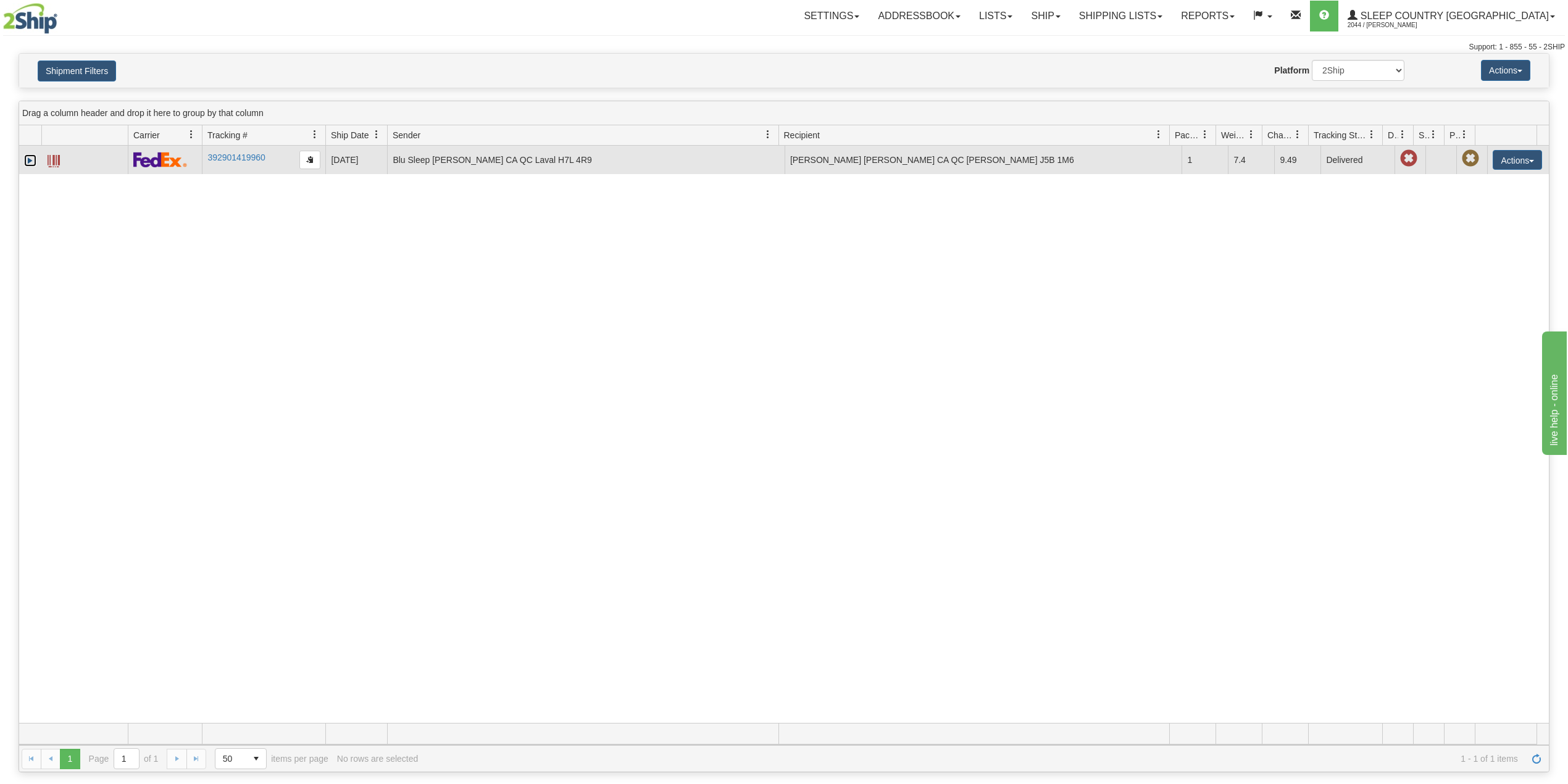
click at [28, 164] on link "Expand" at bounding box center [30, 160] width 13 height 13
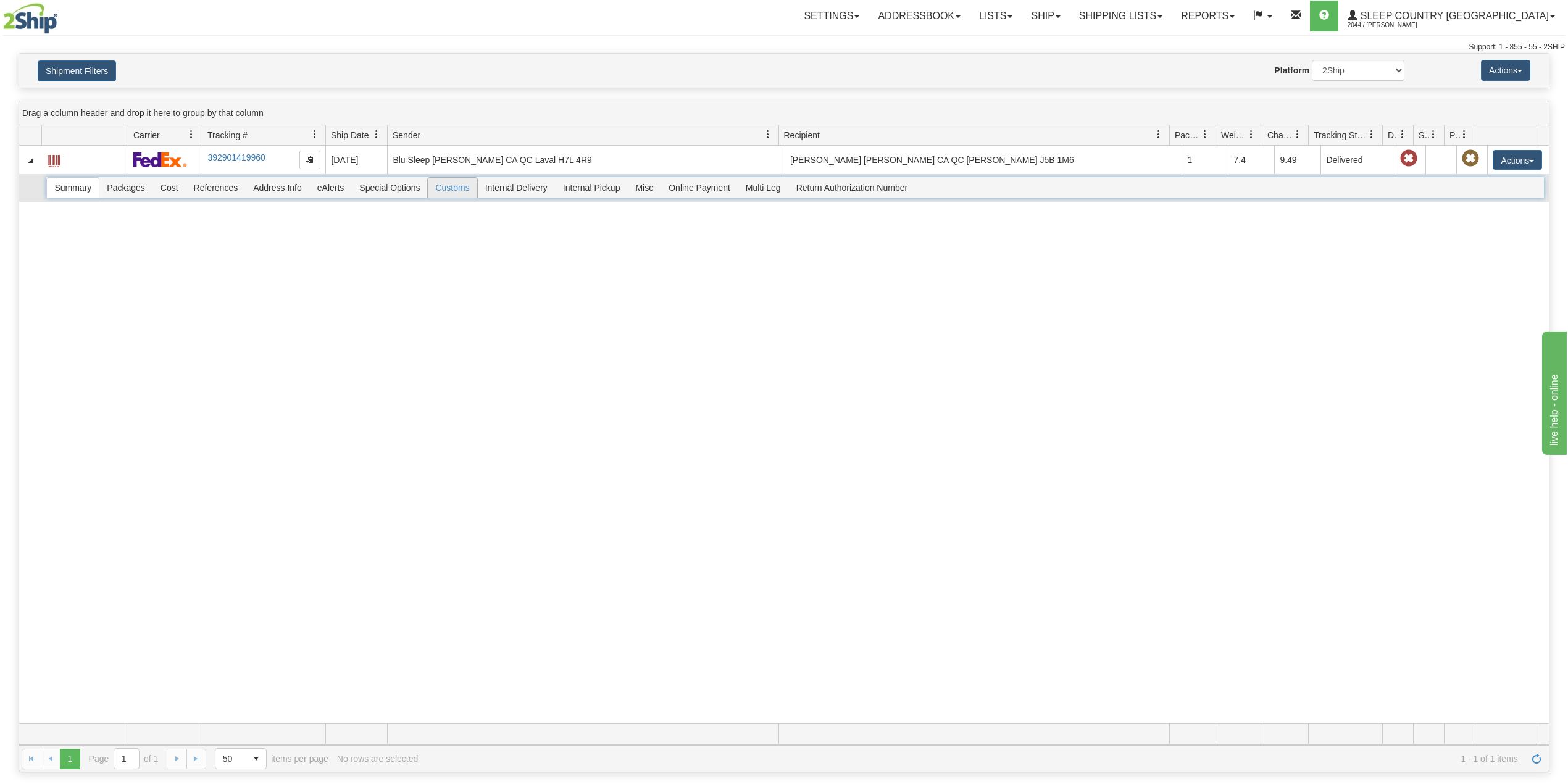
click at [465, 193] on span "Customs" at bounding box center [452, 188] width 49 height 20
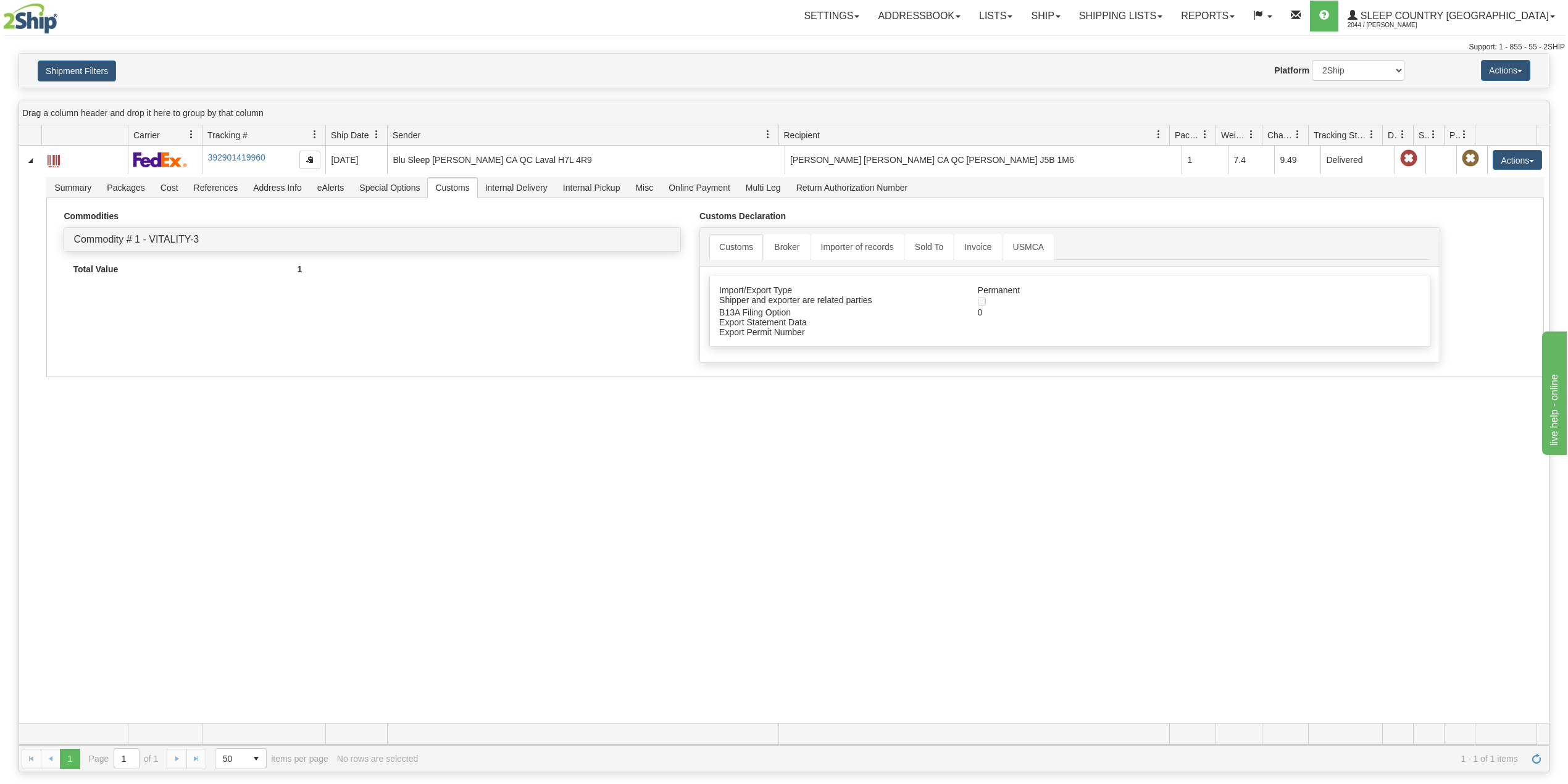
click at [257, 573] on div "31551043 2044 392901419960 09/05/2025 09/05/2025 12:23:27 PM Blu Sleep Dina CA …" at bounding box center [784, 434] width 1530 height 578
click at [86, 65] on button "Shipment Filters" at bounding box center [77, 70] width 79 height 21
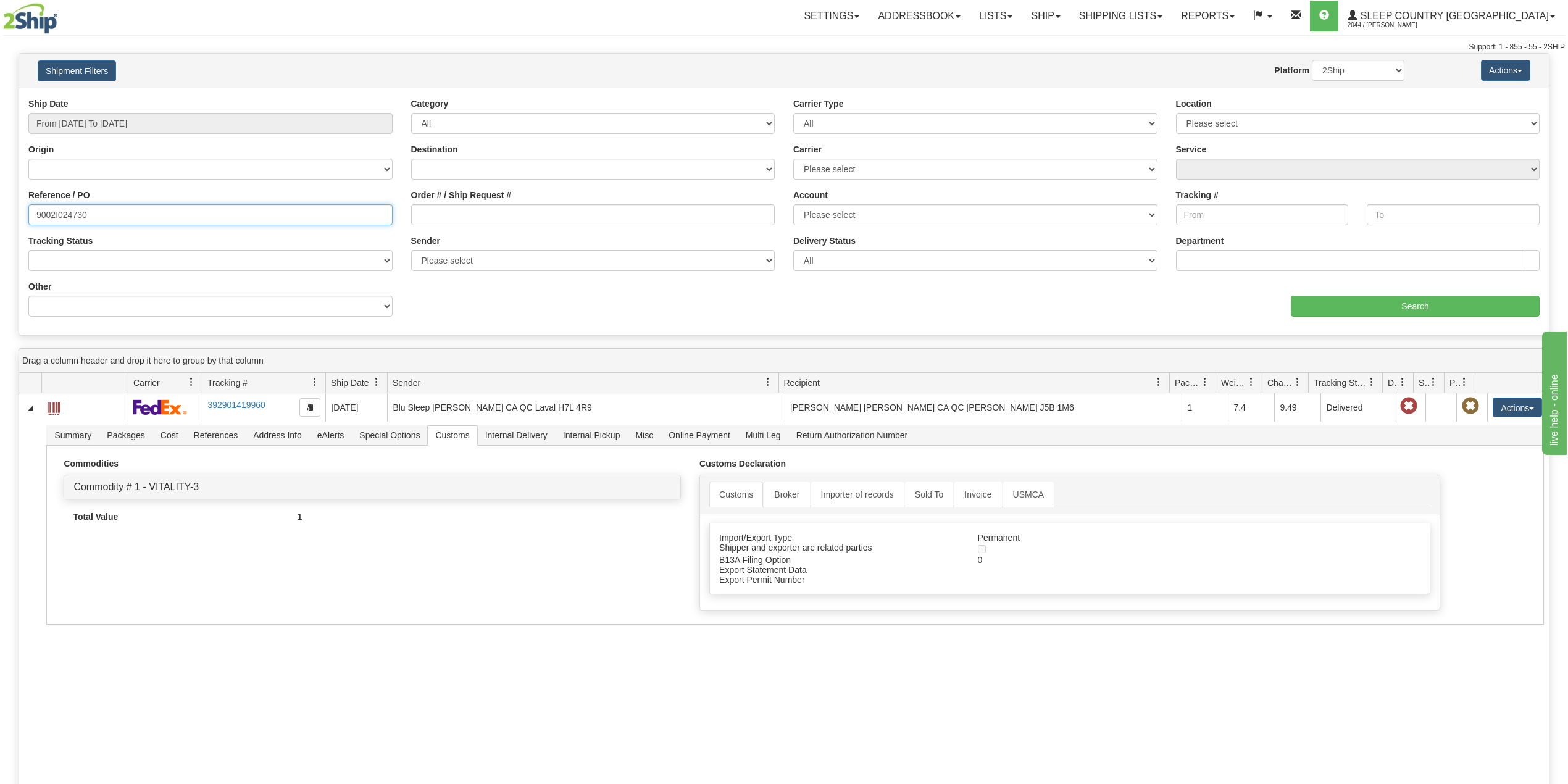
click at [57, 215] on input "9002I024730" at bounding box center [210, 215] width 364 height 21
paste input "0I045511"
type input "9000I045511"
click at [1329, 300] on input "Search" at bounding box center [1415, 306] width 249 height 21
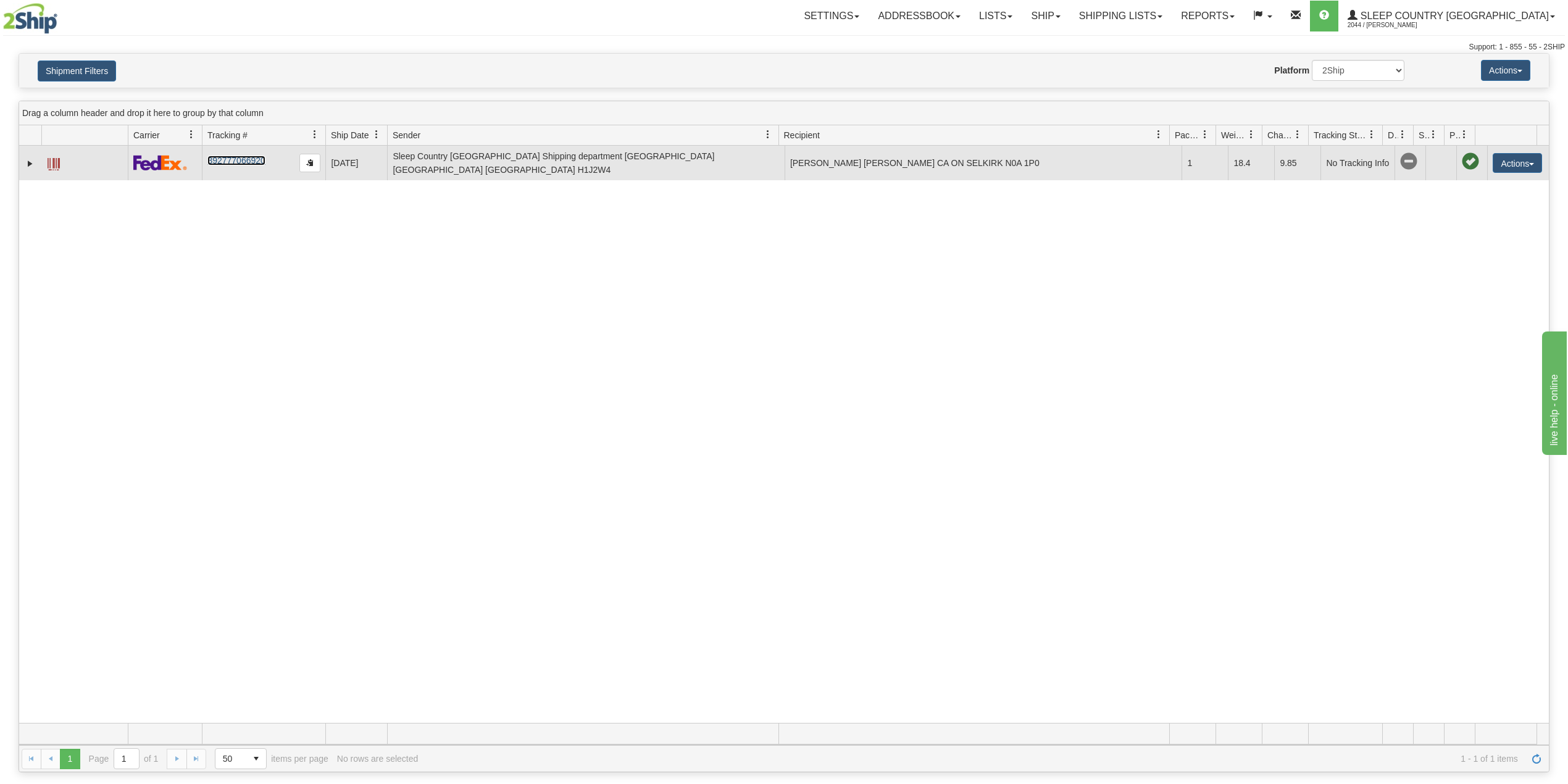
click at [238, 160] on link "392777066920" at bounding box center [236, 161] width 57 height 10
